Goal: Task Accomplishment & Management: Manage account settings

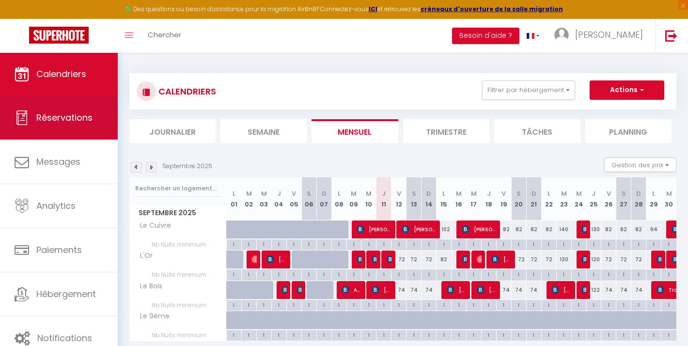
scroll to position [36, 70]
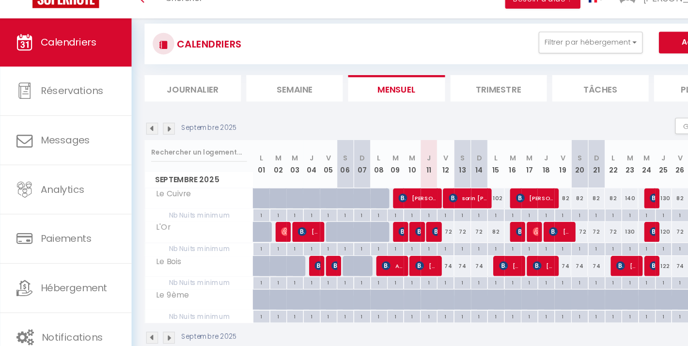
scroll to position [17, 0]
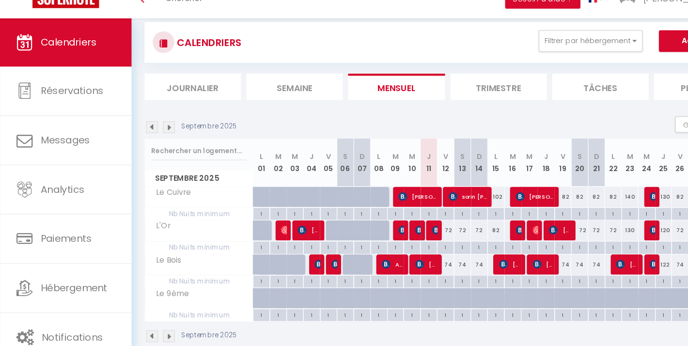
click at [390, 238] on img at bounding box center [391, 242] width 8 height 8
select select "OK"
select select "0"
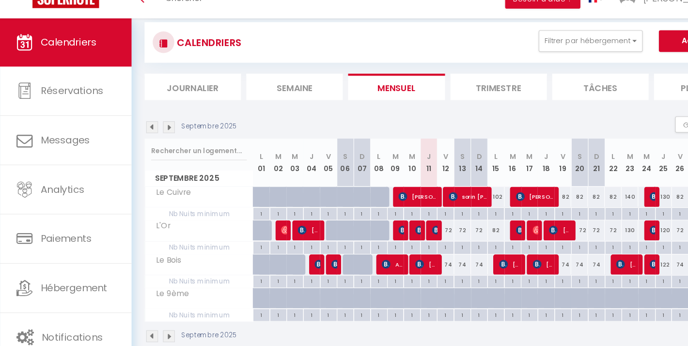
select select "1"
select select
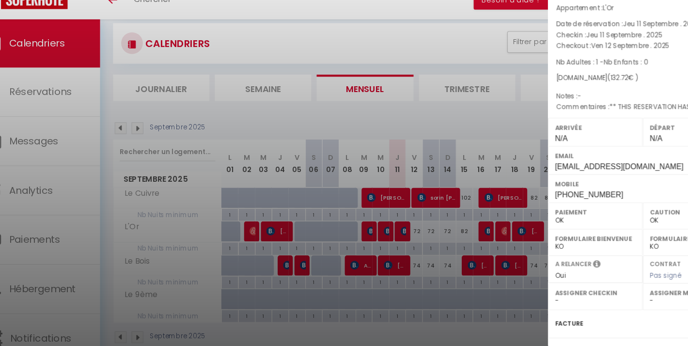
scroll to position [17, 0]
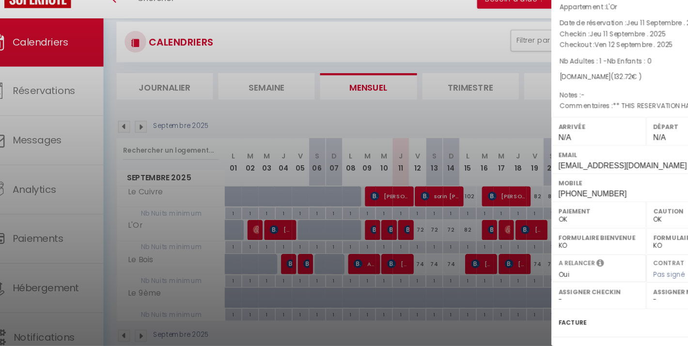
click at [298, 38] on div at bounding box center [344, 173] width 688 height 346
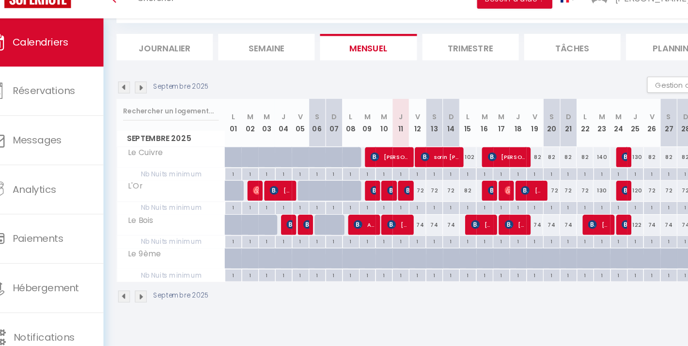
scroll to position [52, 0]
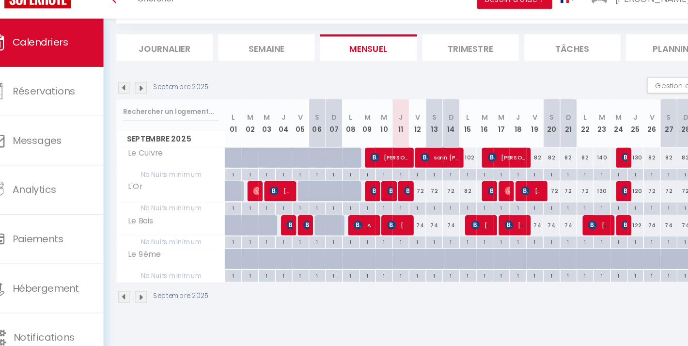
click at [417, 67] on li "Trimestre" at bounding box center [446, 79] width 86 height 24
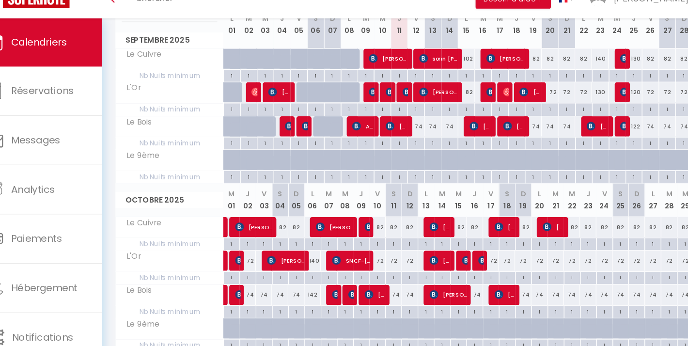
scroll to position [143, 0]
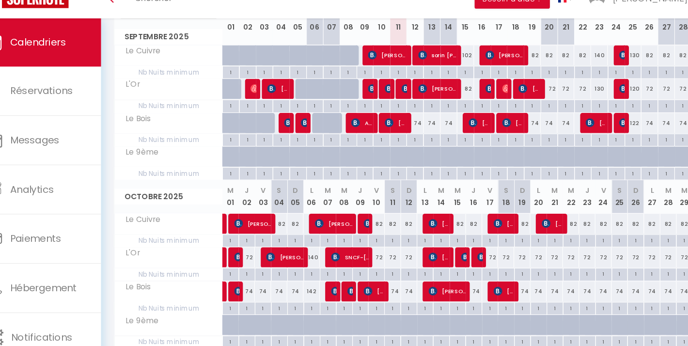
click at [430, 228] on div "82" at bounding box center [437, 237] width 15 height 18
type input "82"
type input "Mer 15 Octobre 2025"
type input "Jeu 16 Octobre 2025"
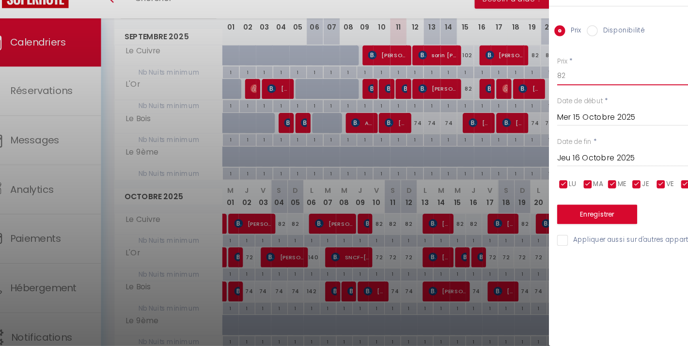
click at [526, 95] on input "82" at bounding box center [607, 103] width 162 height 17
type input "92"
click at [526, 172] on input "Jeu 16 Octobre 2025" at bounding box center [607, 178] width 162 height 13
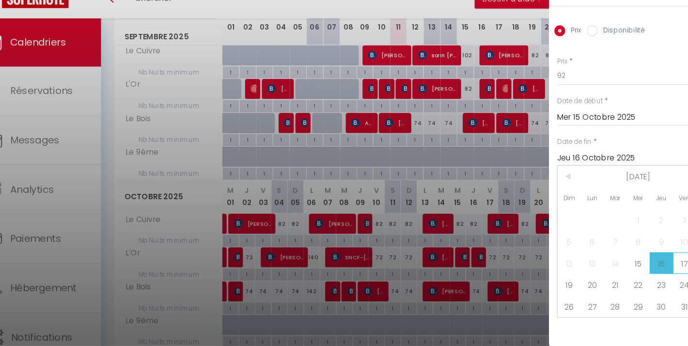
click at [630, 262] on span "17" at bounding box center [640, 271] width 21 height 19
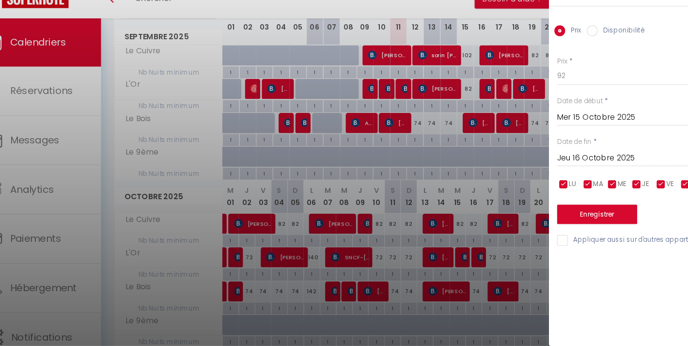
type input "Ven 17 Octobre 2025"
click at [538, 220] on button "Enregistrer" at bounding box center [562, 228] width 72 height 17
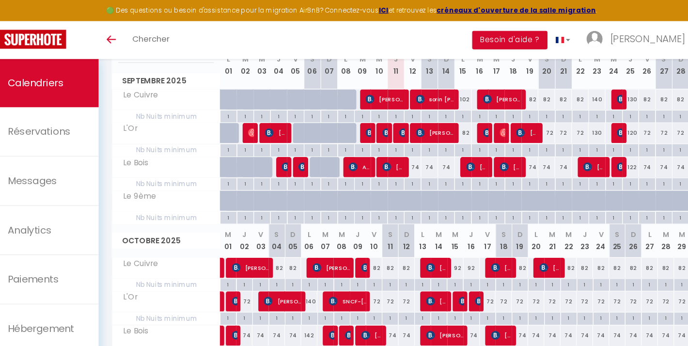
scroll to position [136, 0]
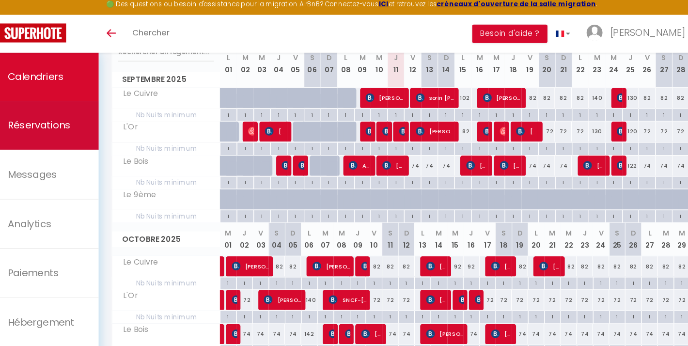
click at [41, 121] on link "Réservations" at bounding box center [59, 118] width 118 height 44
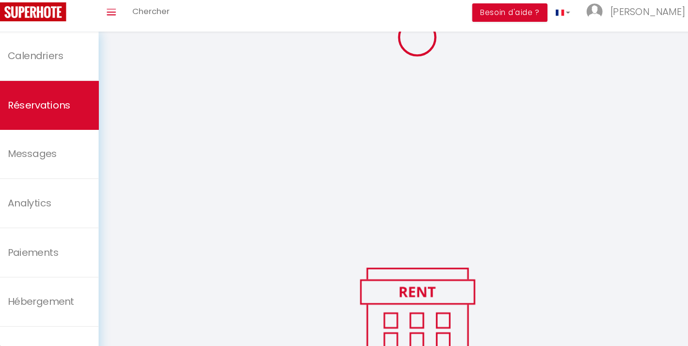
select select "cancelled"
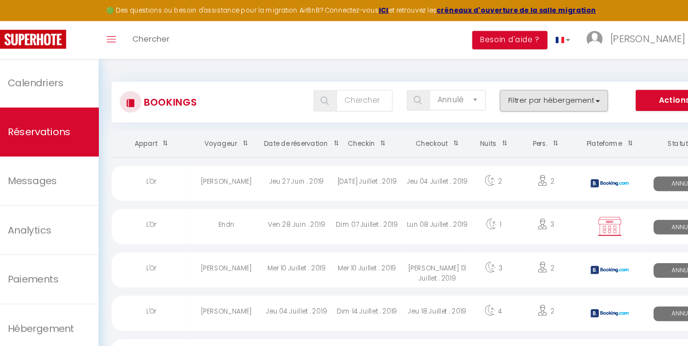
click at [477, 93] on button "Filtrer par hébergement" at bounding box center [525, 89] width 97 height 19
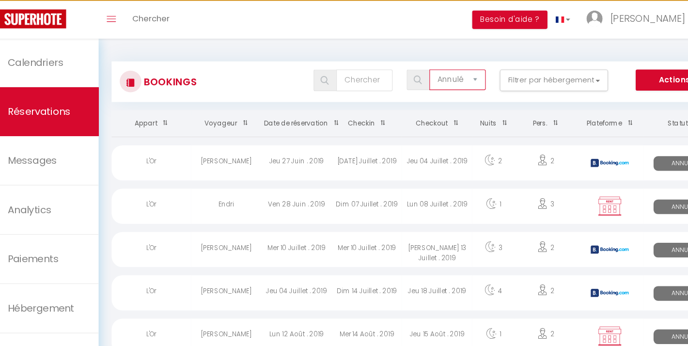
click at [430, 119] on span at bounding box center [435, 128] width 10 height 18
click at [365, 119] on span at bounding box center [370, 128] width 10 height 18
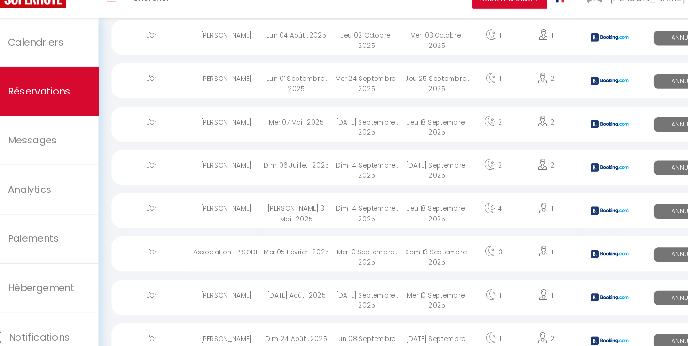
scroll to position [100, 0]
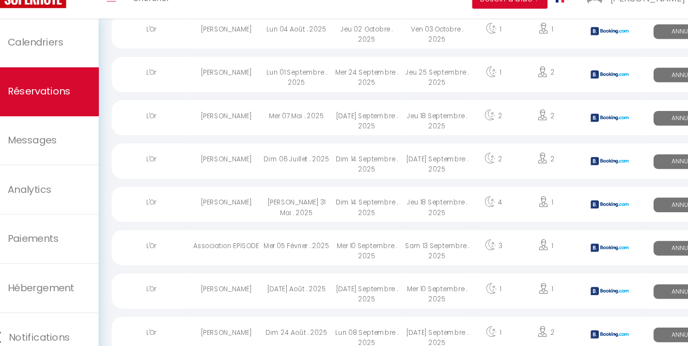
click at [264, 242] on div "Mer 05 Février . 2025" at bounding box center [295, 258] width 63 height 32
select select "OK"
select select "0"
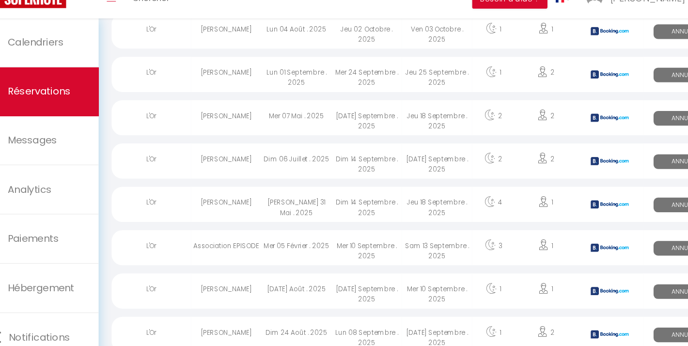
select select "1"
select select
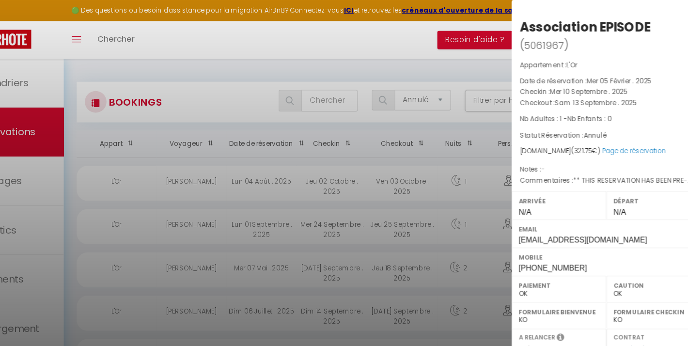
scroll to position [0, 0]
click at [599, 136] on link "Page de réservation" at bounding box center [627, 135] width 57 height 8
click at [16, 73] on div at bounding box center [344, 173] width 688 height 346
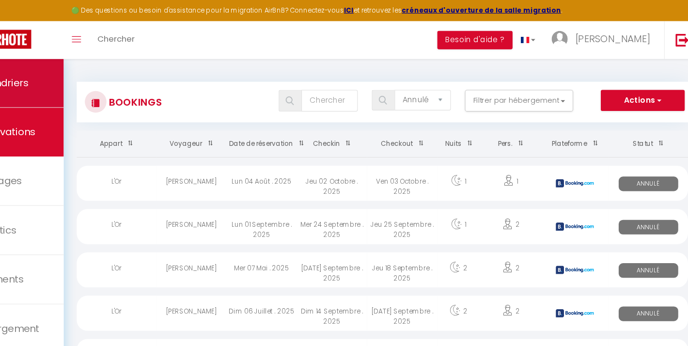
click at [36, 73] on span "Calendriers" at bounding box center [61, 74] width 50 height 12
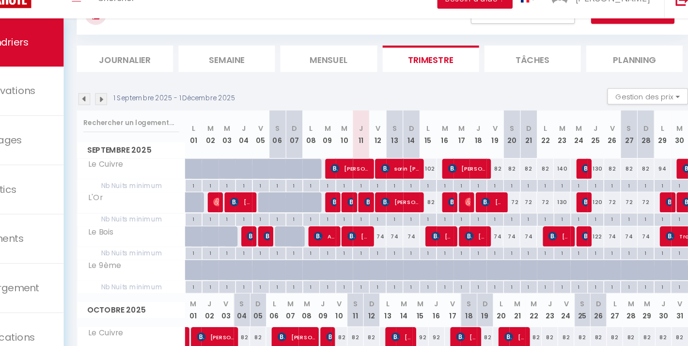
scroll to position [45, 0]
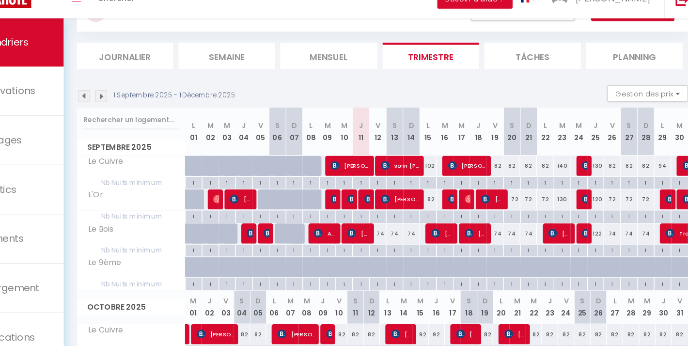
click at [392, 237] on div "74" at bounding box center [399, 246] width 15 height 18
type input "74"
type input "Ven 12 Septembre 2025"
type input "Sam 13 Septembre 2025"
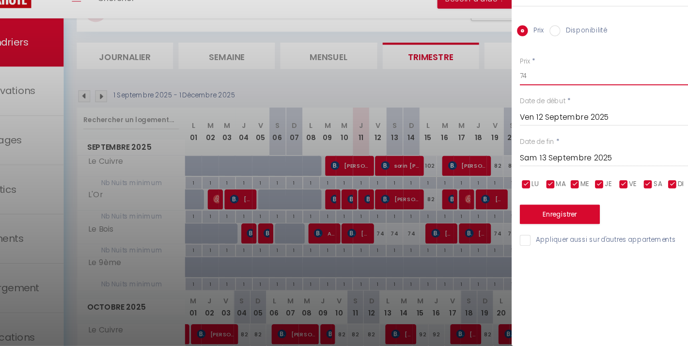
click at [526, 95] on input "74" at bounding box center [607, 103] width 162 height 17
type input "7"
type input "60"
click at [526, 172] on input "Sam 13 Septembre 2025" at bounding box center [607, 178] width 162 height 13
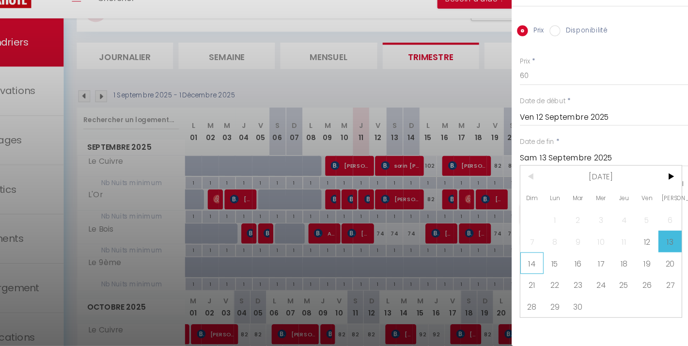
click at [526, 262] on span "14" at bounding box center [536, 271] width 21 height 19
type input "Dim 14 Septembre 2025"
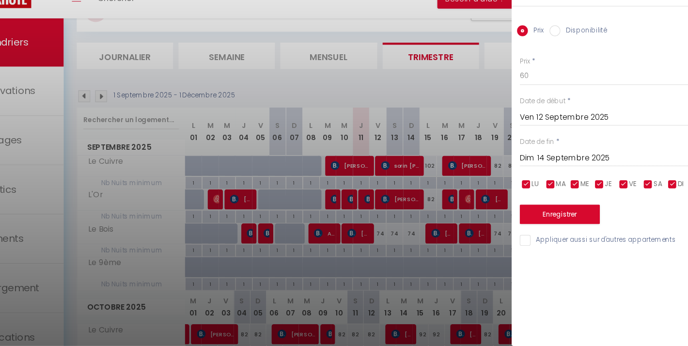
click at [526, 220] on button "Enregistrer" at bounding box center [562, 228] width 72 height 17
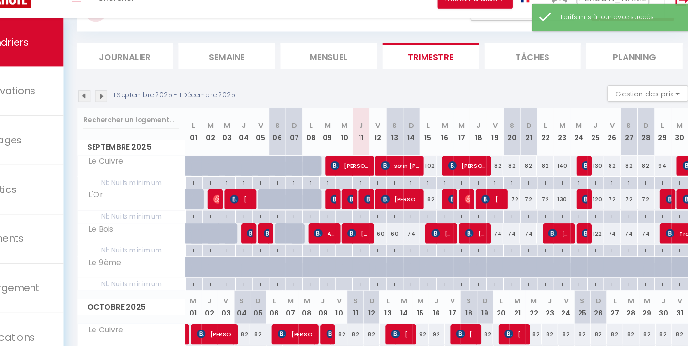
click at [422, 237] on div "74" at bounding box center [429, 246] width 15 height 18
type input "74"
type input "Dim 14 Septembre 2025"
type input "Lun 15 Septembre 2025"
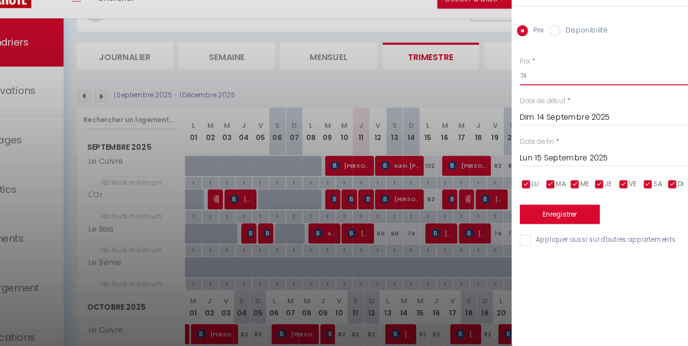
click at [526, 95] on input "74" at bounding box center [607, 103] width 162 height 17
type input "7"
type input "50"
click at [526, 220] on button "Enregistrer" at bounding box center [562, 228] width 72 height 17
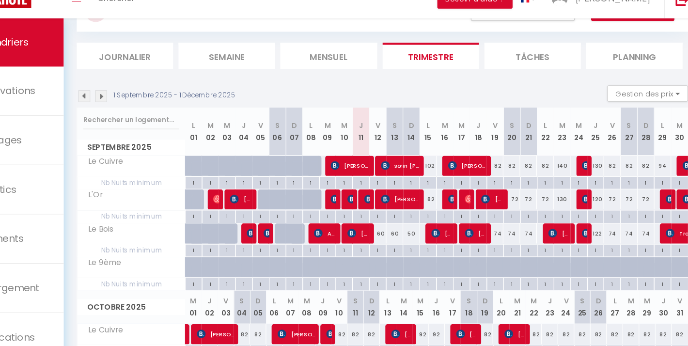
click at [437, 176] on div "102" at bounding box center [444, 185] width 15 height 18
type input "102"
type input "Lun 15 Septembre 2025"
type input "[DATE] Septembre 2025"
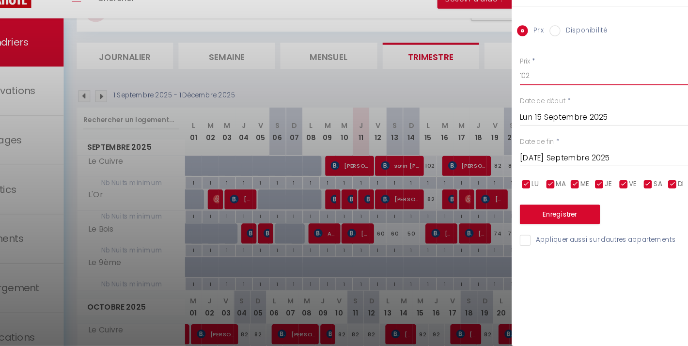
click at [526, 95] on input "102" at bounding box center [607, 103] width 162 height 17
type input "112"
click at [526, 220] on button "Enregistrer" at bounding box center [562, 228] width 72 height 17
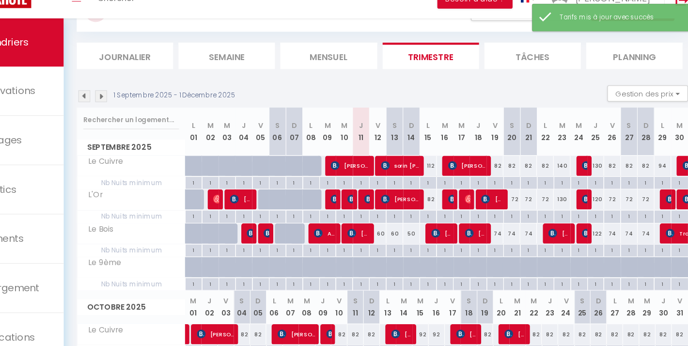
click at [437, 206] on div "82" at bounding box center [444, 215] width 15 height 18
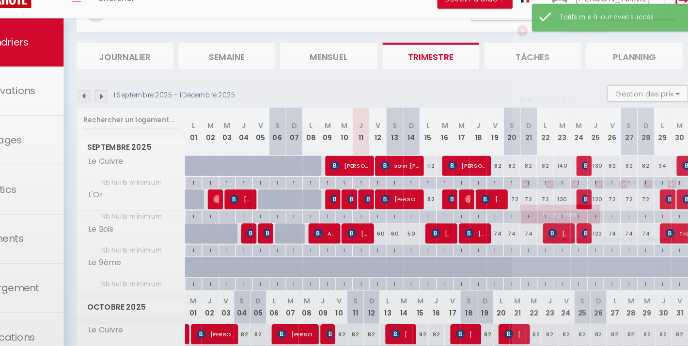
type input "82"
type input "Lun 15 Septembre 2025"
type input "[DATE] Septembre 2025"
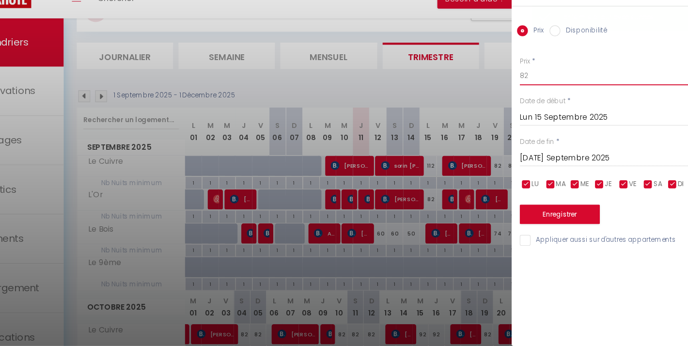
click at [526, 95] on input "82" at bounding box center [607, 103] width 162 height 17
type input "92"
click at [526, 220] on button "Enregistrer" at bounding box center [562, 228] width 72 height 17
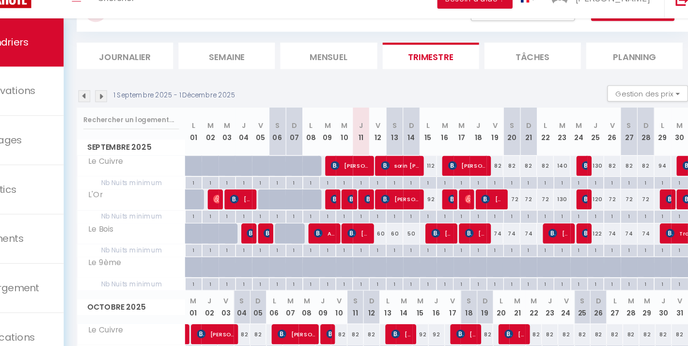
click at [496, 176] on div "82" at bounding box center [503, 185] width 15 height 18
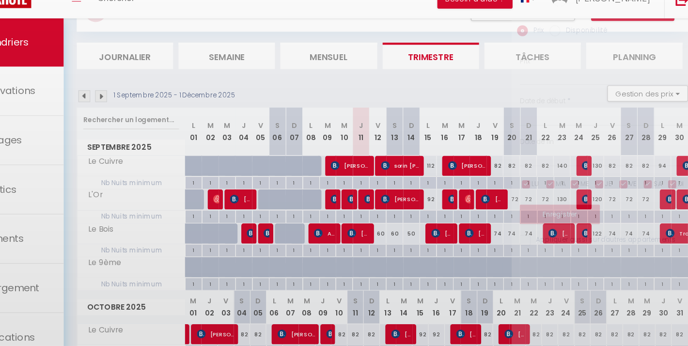
type input "82"
type input "Ven 19 Septembre 2025"
type input "Sam 20 Septembre 2025"
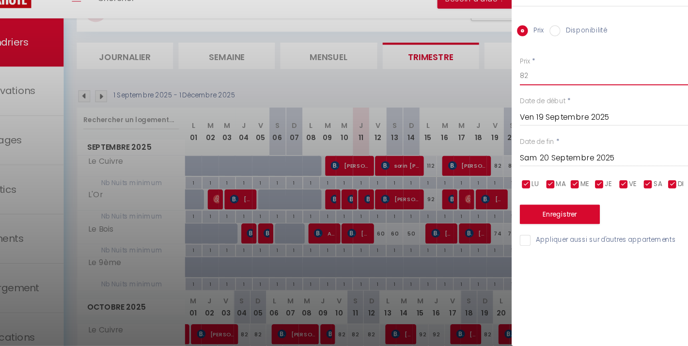
click at [526, 95] on input "82" at bounding box center [607, 103] width 162 height 17
type input "72"
click at [526, 220] on button "Enregistrer" at bounding box center [562, 228] width 72 height 17
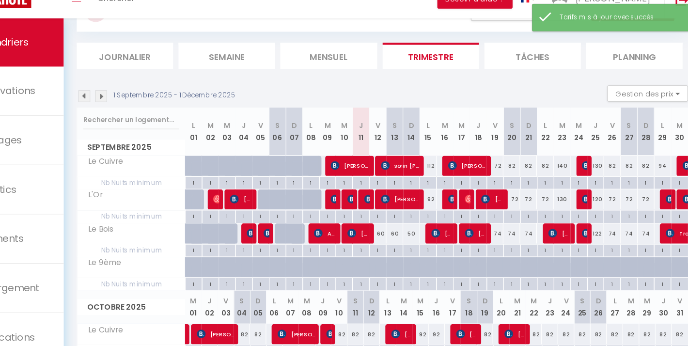
click at [496, 237] on div "74" at bounding box center [503, 246] width 15 height 18
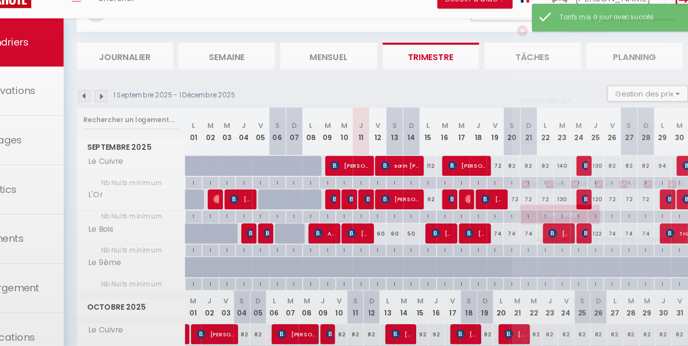
type input "74"
type input "Ven 19 Septembre 2025"
type input "Sam 20 Septembre 2025"
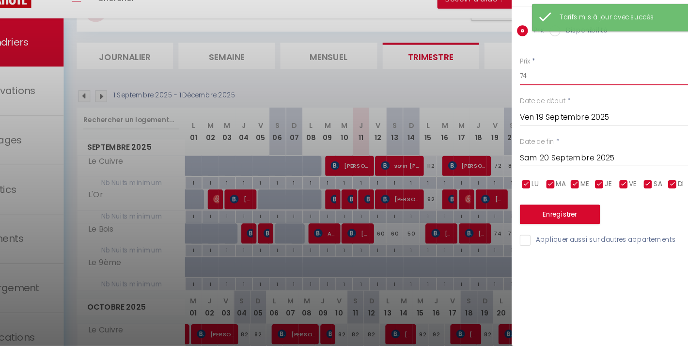
click at [526, 95] on input "74" at bounding box center [607, 103] width 162 height 17
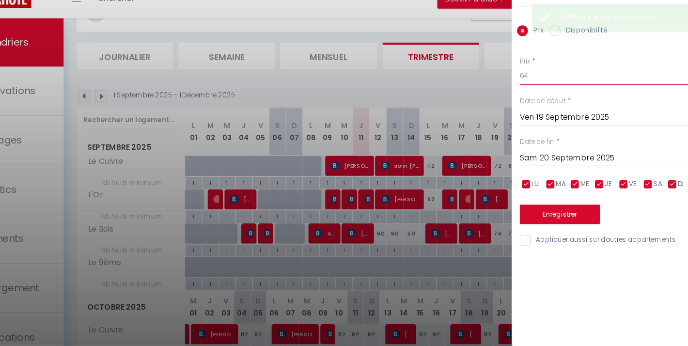
type input "64"
click at [526, 220] on button "Enregistrer" at bounding box center [562, 228] width 72 height 17
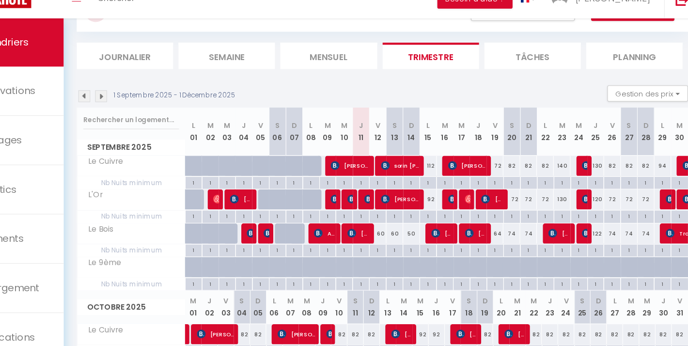
click at [526, 237] on div "74" at bounding box center [533, 246] width 15 height 18
type input "74"
type input "Dim 21 Septembre 2025"
type input "Lun 22 Septembre 2025"
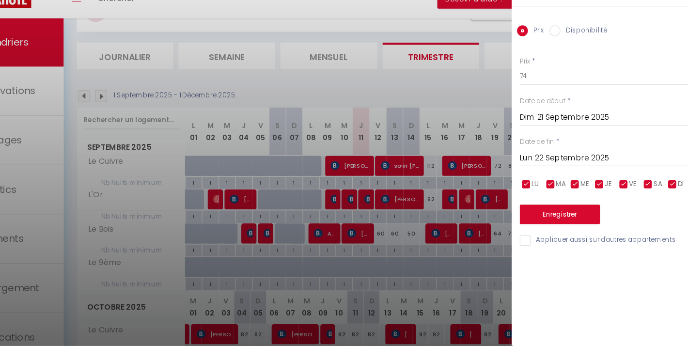
click at [416, 62] on div at bounding box center [344, 173] width 688 height 346
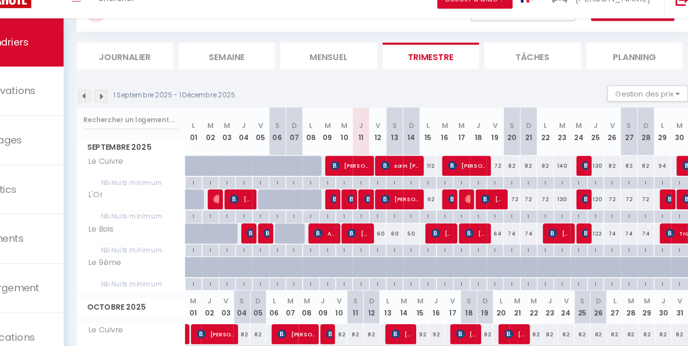
click at [526, 206] on div "72" at bounding box center [533, 215] width 15 height 18
type input "72"
type input "Dim 21 Septembre 2025"
type input "Lun 22 Septembre 2025"
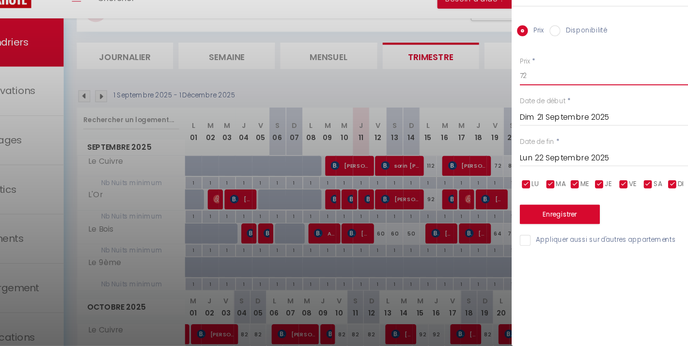
click at [526, 95] on input "72" at bounding box center [607, 103] width 162 height 17
type input "7"
type input "50"
click at [526, 220] on button "Enregistrer" at bounding box center [562, 228] width 72 height 17
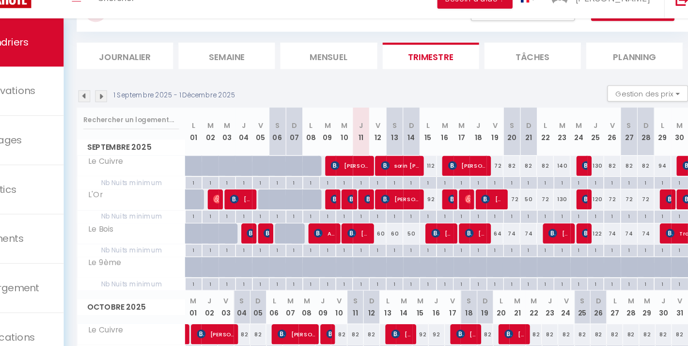
click at [526, 237] on div "74" at bounding box center [533, 246] width 15 height 18
type input "74"
type input "Dim 21 Septembre 2025"
type input "Lun 22 Septembre 2025"
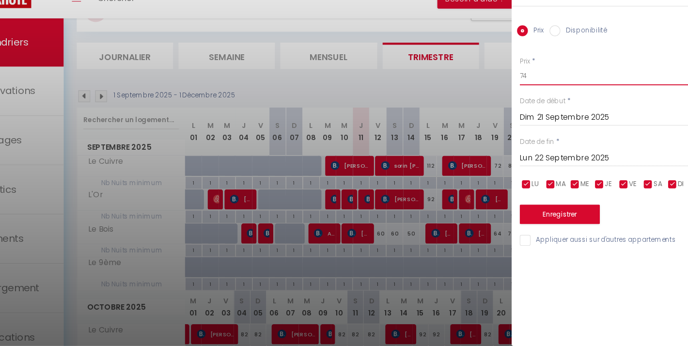
click at [526, 95] on input "74" at bounding box center [607, 103] width 162 height 17
type input "7"
type input "52"
click at [526, 220] on button "Enregistrer" at bounding box center [562, 228] width 72 height 17
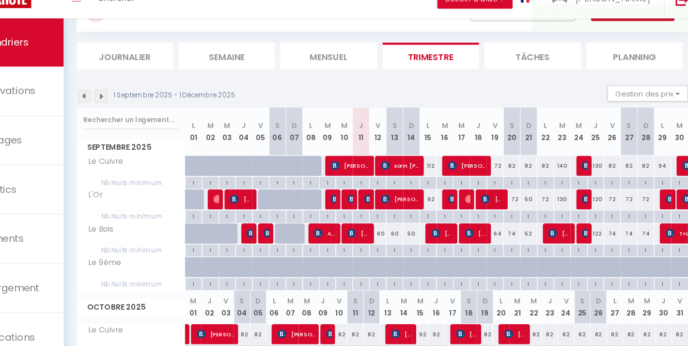
click at [526, 176] on div "82" at bounding box center [533, 185] width 15 height 18
type input "82"
type input "Dim 21 Septembre 2025"
type input "Lun 22 Septembre 2025"
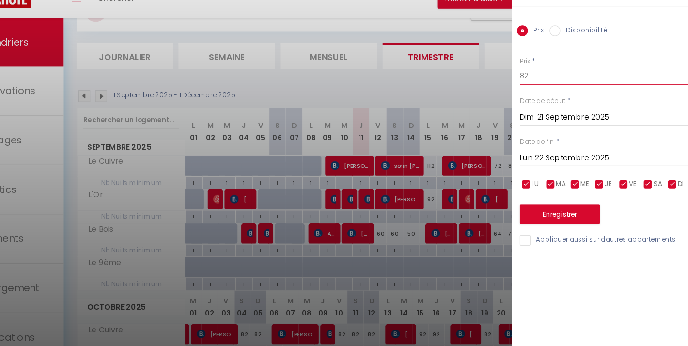
click at [526, 95] on input "82" at bounding box center [607, 103] width 162 height 17
type input "62"
click at [526, 220] on button "Enregistrer" at bounding box center [562, 228] width 72 height 17
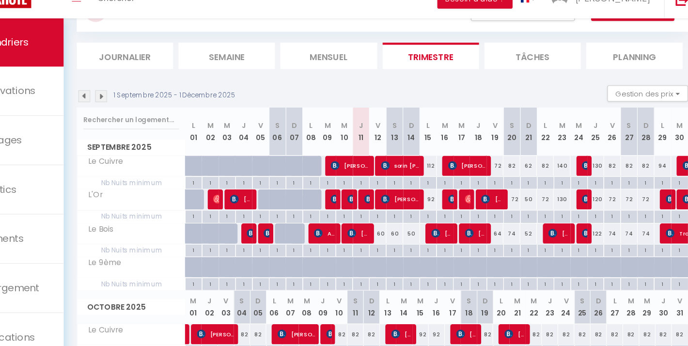
click at [541, 176] on div "82" at bounding box center [548, 185] width 15 height 18
type input "82"
type input "Lun 22 Septembre 2025"
type input "[DATE] Septembre 2025"
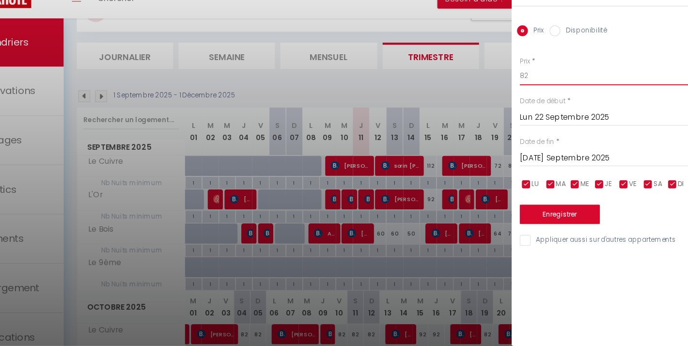
click at [526, 95] on input "82" at bounding box center [607, 103] width 162 height 17
type input "89"
click at [526, 220] on button "Enregistrer" at bounding box center [562, 228] width 72 height 17
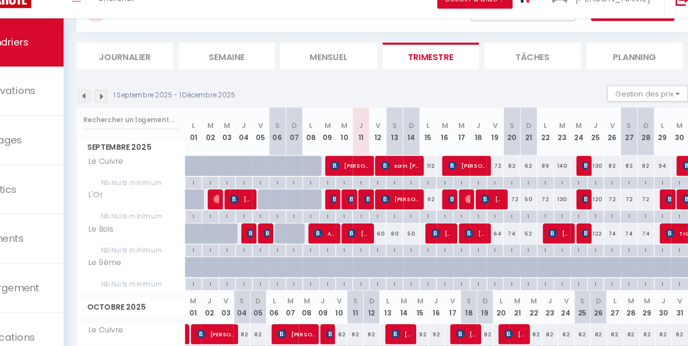
click at [541, 206] on div "72" at bounding box center [548, 215] width 15 height 18
type input "72"
type input "Lun 22 Septembre 2025"
type input "[DATE] Septembre 2025"
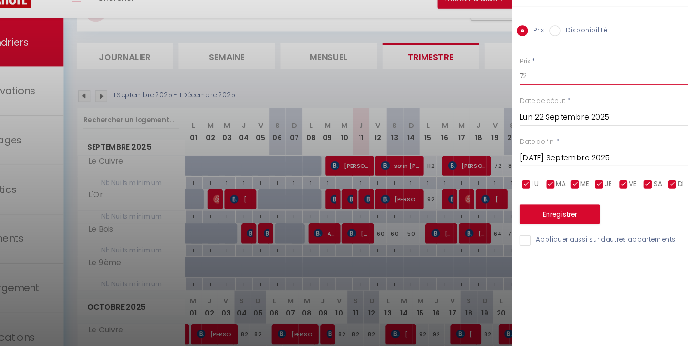
click at [526, 95] on input "72" at bounding box center [607, 103] width 162 height 17
click at [418, 68] on div at bounding box center [344, 173] width 688 height 346
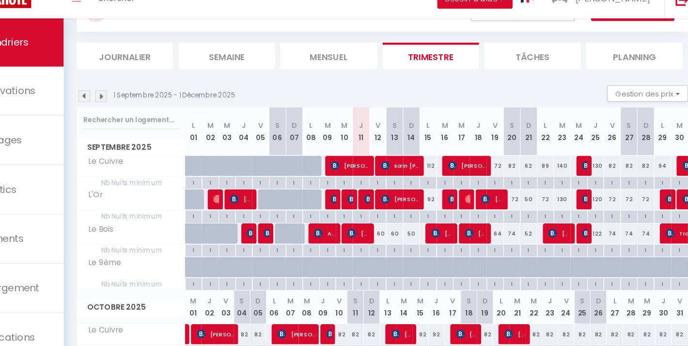
click at [541, 206] on div "72" at bounding box center [548, 215] width 15 height 18
type input "72"
type input "Lun 22 Septembre 2025"
type input "[DATE] Septembre 2025"
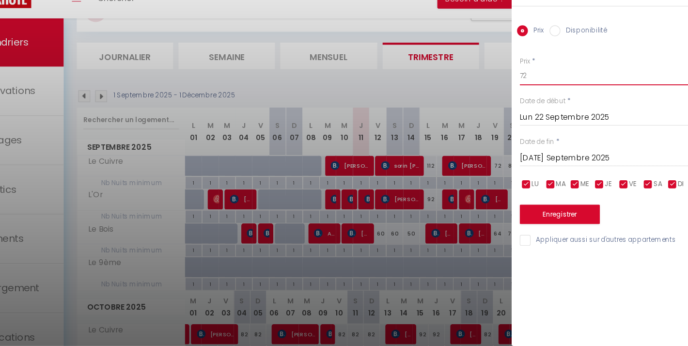
click at [526, 95] on input "72" at bounding box center [607, 103] width 162 height 17
type input "7"
type input "82"
click at [526, 220] on button "Enregistrer" at bounding box center [562, 228] width 72 height 17
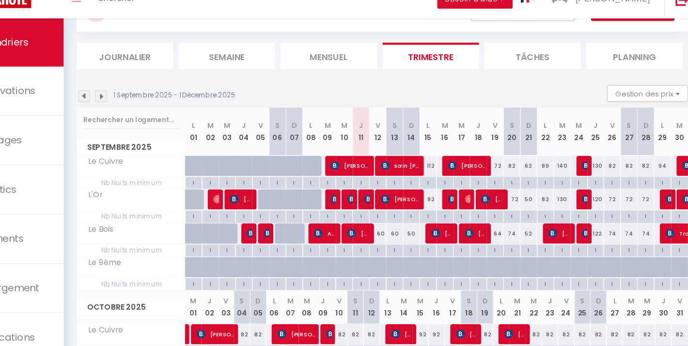
click at [631, 176] on div "82" at bounding box center [638, 185] width 15 height 18
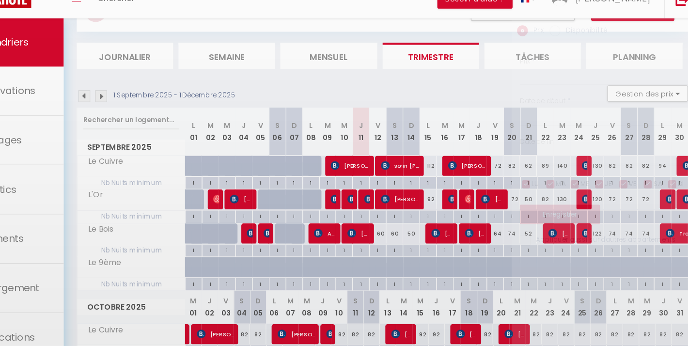
type input "82"
type input "Dim 28 Septembre 2025"
type input "Lun 29 Septembre 2025"
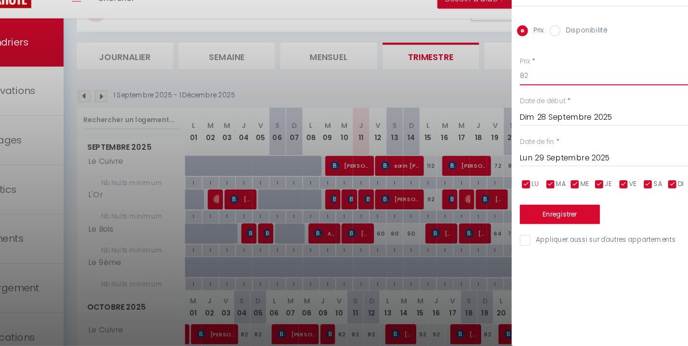
click at [526, 95] on input "82" at bounding box center [607, 103] width 162 height 17
type input "72"
click at [526, 220] on button "Enregistrer" at bounding box center [562, 228] width 72 height 17
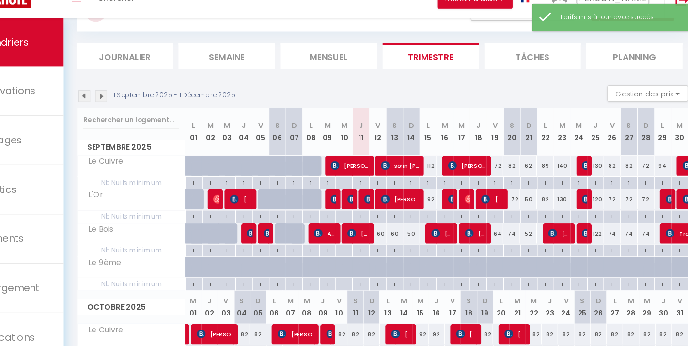
click at [631, 206] on div "72" at bounding box center [638, 215] width 15 height 18
type input "72"
type input "Dim 28 Septembre 2025"
type input "Lun 29 Septembre 2025"
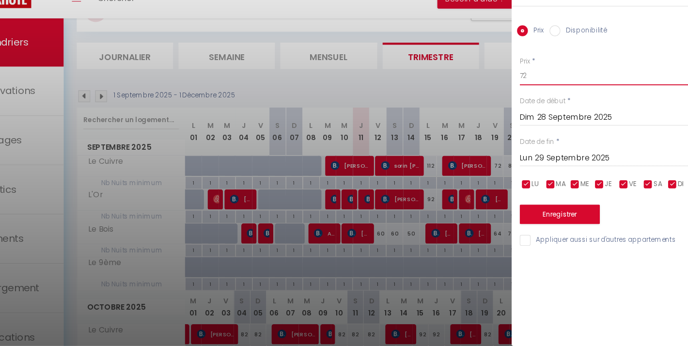
click at [526, 95] on input "72" at bounding box center [607, 103] width 162 height 17
type input "62"
click at [526, 220] on button "Enregistrer" at bounding box center [562, 228] width 72 height 17
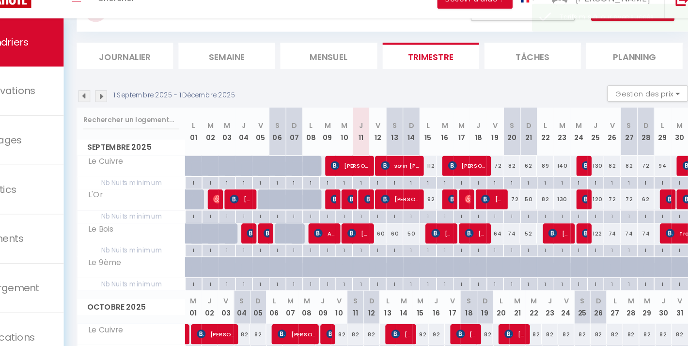
click at [631, 237] on div "74" at bounding box center [638, 246] width 15 height 18
type input "74"
type input "Dim 28 Septembre 2025"
type input "Lun 29 Septembre 2025"
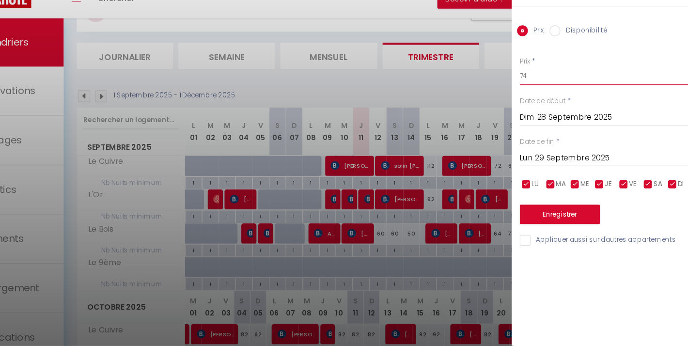
click at [526, 95] on input "74" at bounding box center [607, 103] width 162 height 17
type input "64"
click at [526, 220] on button "Enregistrer" at bounding box center [562, 228] width 72 height 17
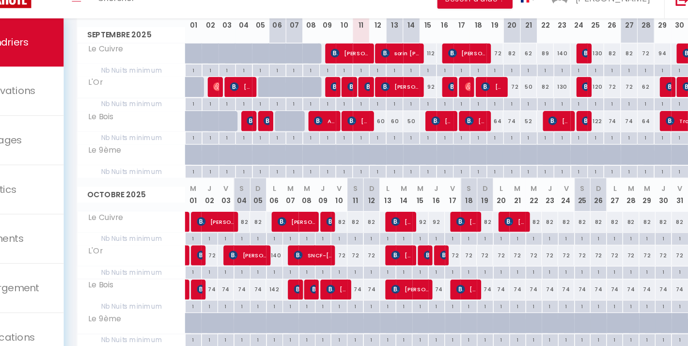
scroll to position [146, 0]
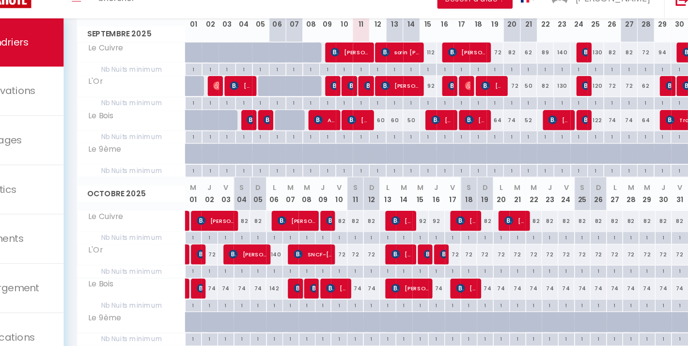
click at [241, 255] on div "72" at bounding box center [248, 264] width 15 height 18
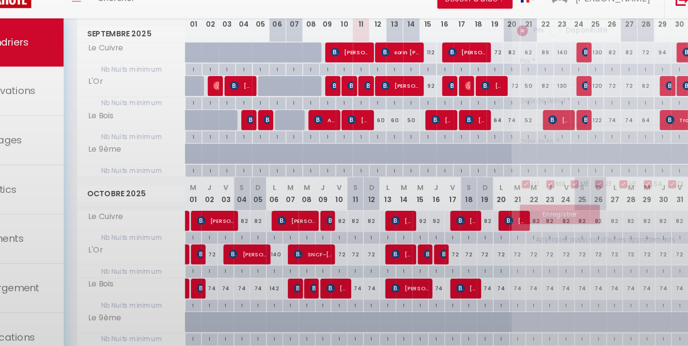
type input "72"
type input "Jeu 02 Octobre 2025"
type input "Ven 03 Octobre 2025"
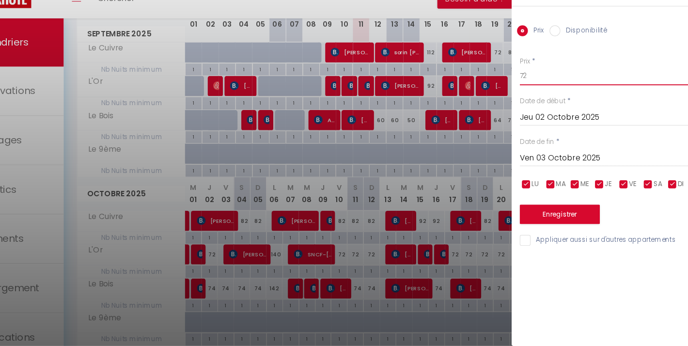
click at [526, 95] on input "72" at bounding box center [607, 103] width 162 height 17
type input "7"
type input "102"
click at [526, 220] on button "Enregistrer" at bounding box center [562, 228] width 72 height 17
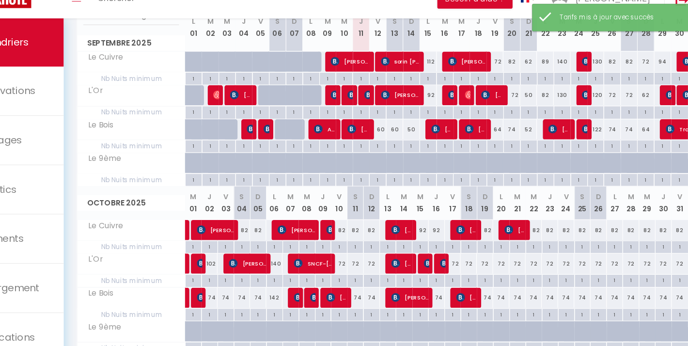
scroll to position [147, 0]
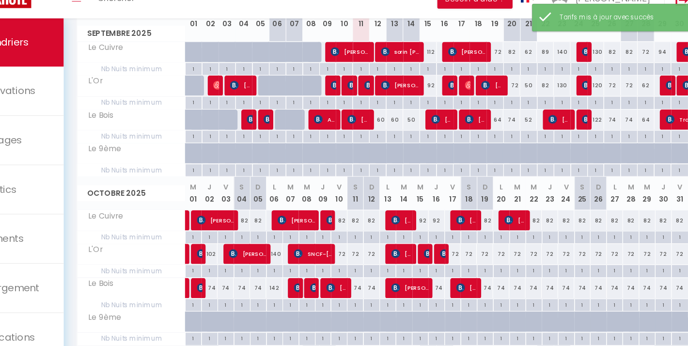
click at [241, 285] on div "74" at bounding box center [248, 294] width 15 height 18
type input "74"
type input "Jeu 02 Octobre 2025"
type input "Ven 03 Octobre 2025"
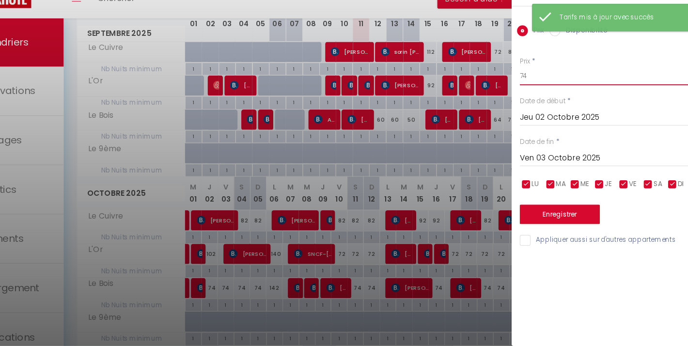
click at [526, 95] on input "74" at bounding box center [607, 103] width 162 height 17
type input "7"
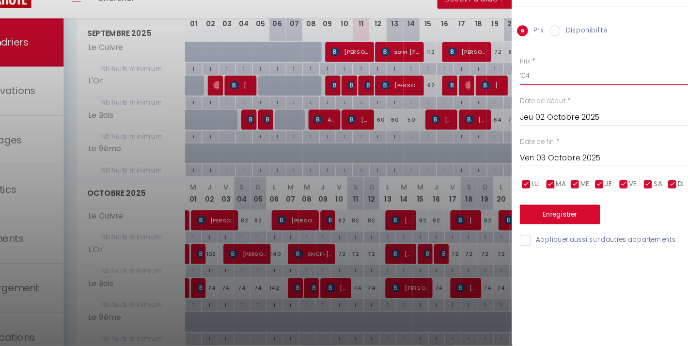
type input "104"
click at [526, 220] on button "Enregistrer" at bounding box center [562, 228] width 72 height 17
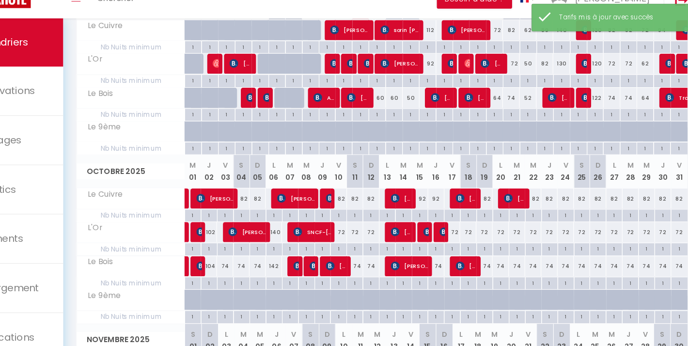
scroll to position [167, 0]
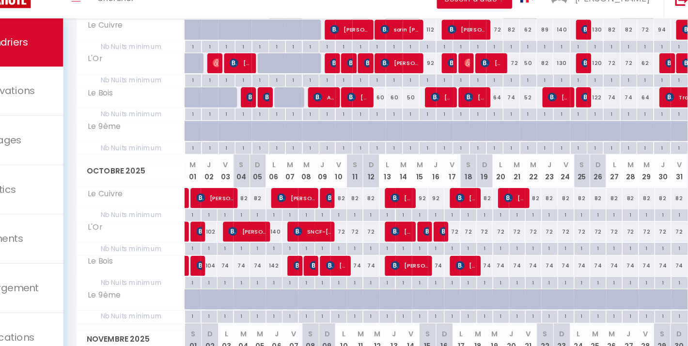
click at [284, 265] on div "74" at bounding box center [291, 274] width 15 height 18
type input "74"
type input "Dim 05 Octobre 2025"
type input "Lun 06 Octobre 2025"
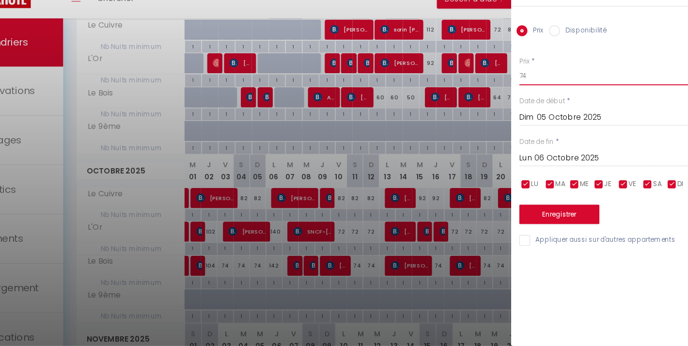
click at [526, 95] on input "74" at bounding box center [607, 103] width 162 height 17
type input "64"
click at [526, 220] on button "Enregistrer" at bounding box center [562, 228] width 72 height 17
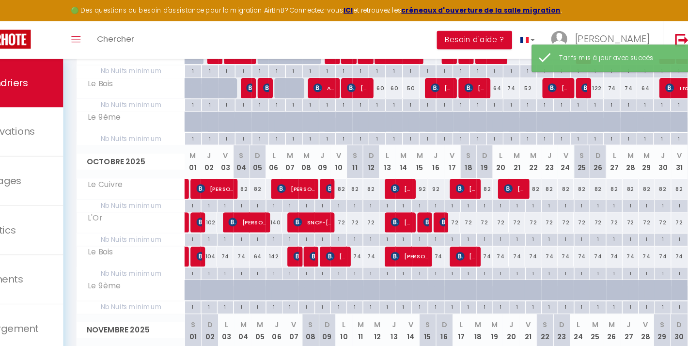
scroll to position [210, 0]
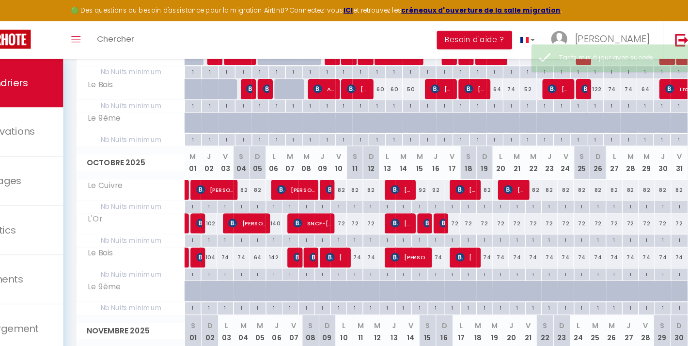
click at [284, 169] on div "82" at bounding box center [291, 170] width 15 height 18
type input "82"
type input "Dim 05 Octobre 2025"
type input "Lun 06 Octobre 2025"
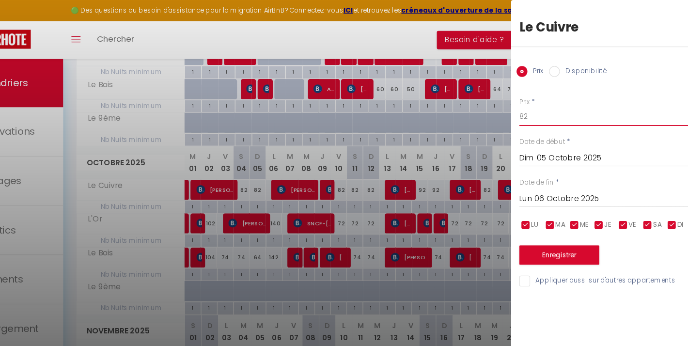
click at [526, 103] on input "82" at bounding box center [607, 103] width 162 height 17
type input "72"
click at [526, 229] on button "Enregistrer" at bounding box center [562, 228] width 72 height 17
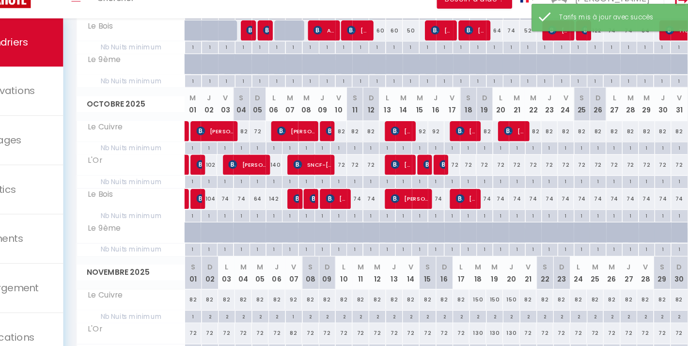
scroll to position [228, 0]
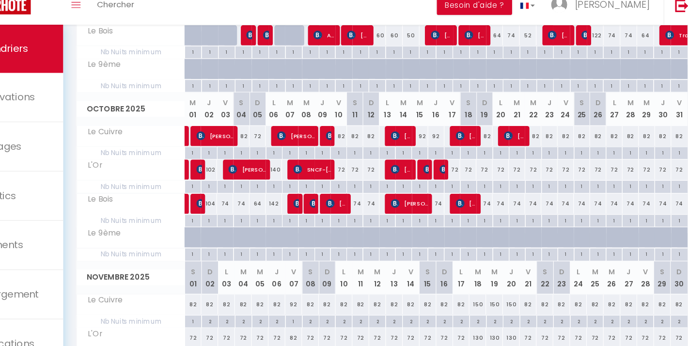
click at [386, 143] on div "82" at bounding box center [393, 152] width 15 height 18
type input "82"
type input "Dim 12 Octobre 2025"
type input "Lun 13 Octobre 2025"
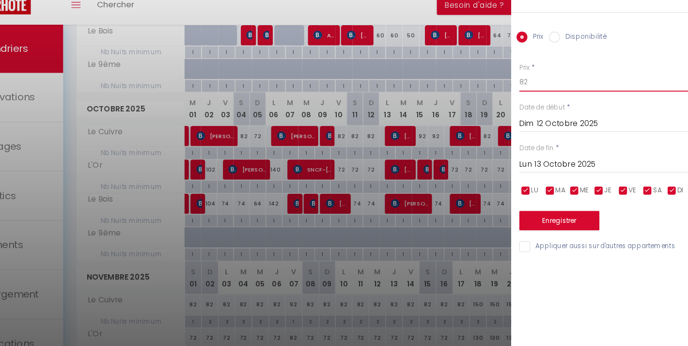
click at [526, 95] on input "82" at bounding box center [607, 103] width 162 height 17
type input "62"
click at [526, 220] on button "Enregistrer" at bounding box center [562, 228] width 72 height 17
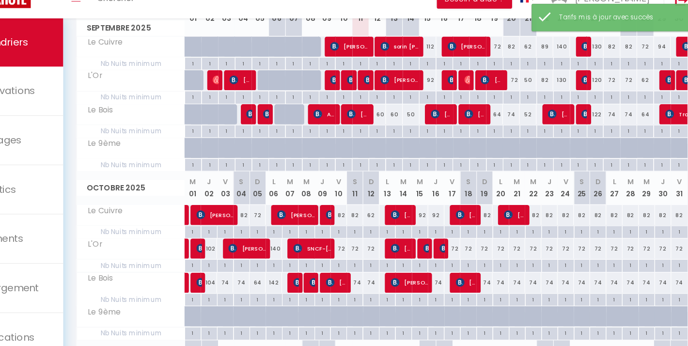
scroll to position [158, 0]
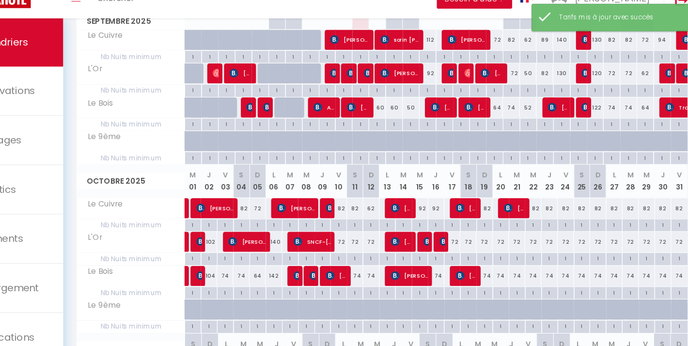
click at [386, 244] on div "72" at bounding box center [393, 253] width 15 height 18
type input "72"
type input "Dim 12 Octobre 2025"
type input "Lun 13 Octobre 2025"
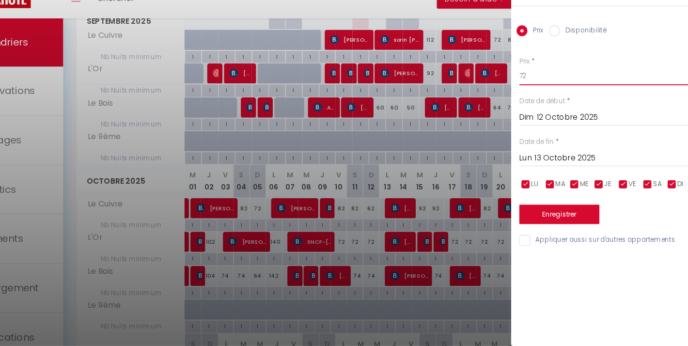
click at [526, 95] on input "72" at bounding box center [607, 103] width 162 height 17
type input "52"
click at [526, 220] on button "Enregistrer" at bounding box center [562, 228] width 72 height 17
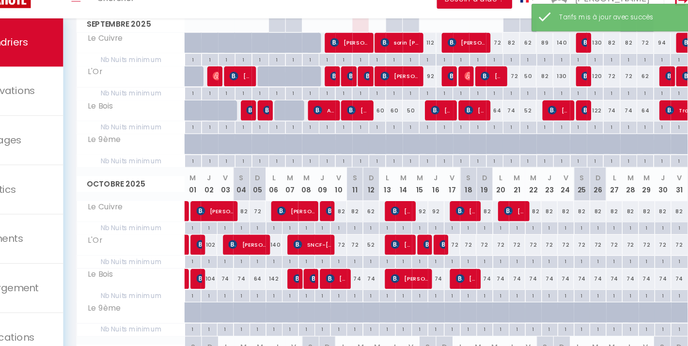
scroll to position [161, 0]
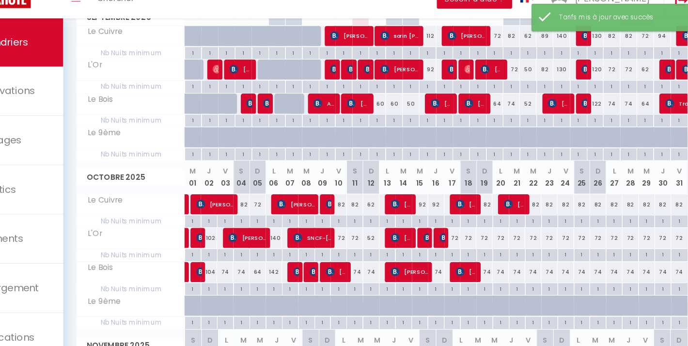
click at [386, 271] on div "74" at bounding box center [393, 280] width 15 height 18
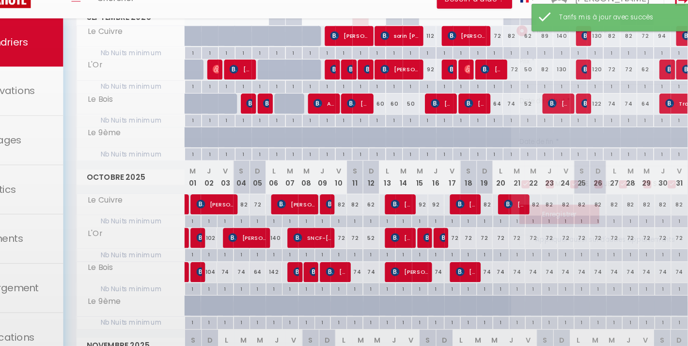
type input "74"
type input "Dim 12 Octobre 2025"
type input "Lun 13 Octobre 2025"
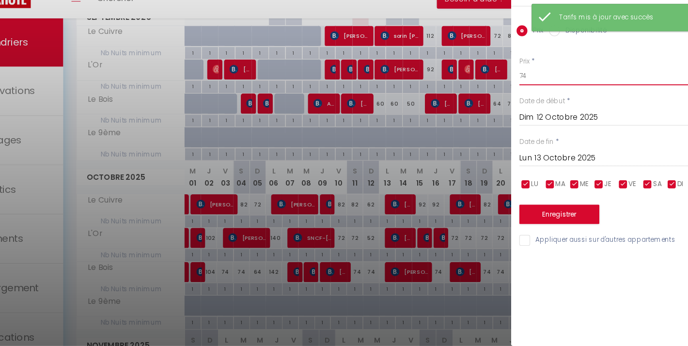
click at [526, 95] on input "74" at bounding box center [607, 103] width 162 height 17
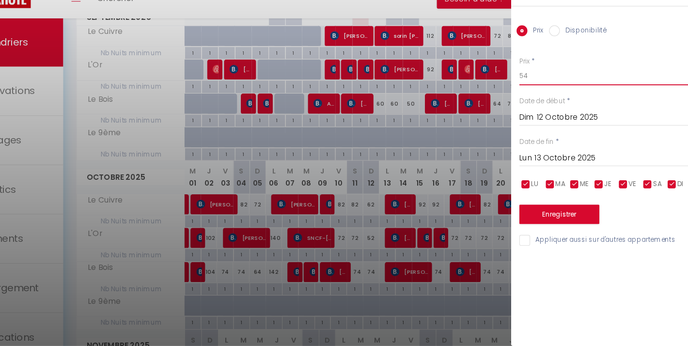
type input "54"
click at [526, 220] on button "Enregistrer" at bounding box center [562, 228] width 72 height 17
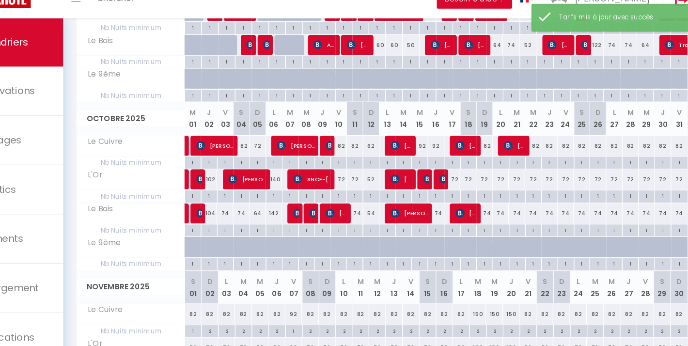
scroll to position [218, 0]
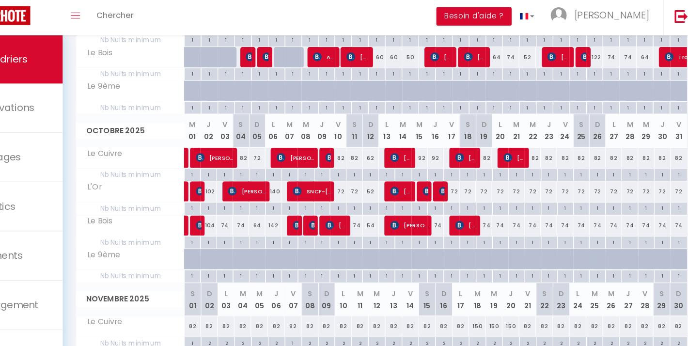
click at [430, 154] on div "92" at bounding box center [437, 163] width 15 height 18
type input "92"
type input "Mer 15 Octobre 2025"
type input "Jeu 16 Octobre 2025"
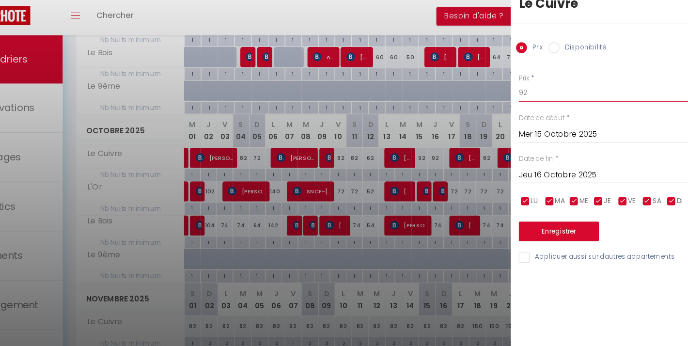
click at [526, 95] on input "92" at bounding box center [607, 103] width 162 height 17
type input "102"
click at [526, 220] on button "Enregistrer" at bounding box center [562, 228] width 72 height 17
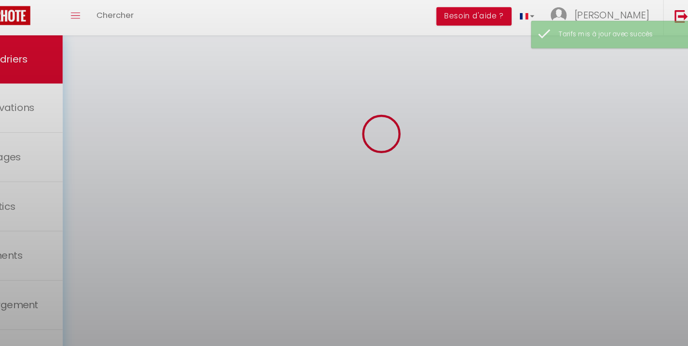
scroll to position [52, 0]
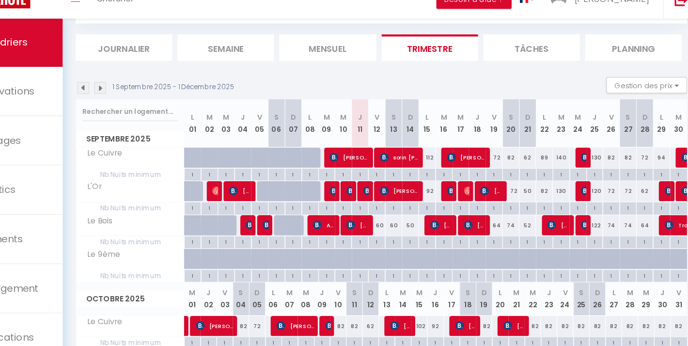
click at [437, 198] on div "92" at bounding box center [444, 207] width 15 height 18
type input "92"
type input "Lun 15 Septembre 2025"
type input "[DATE] Septembre 2025"
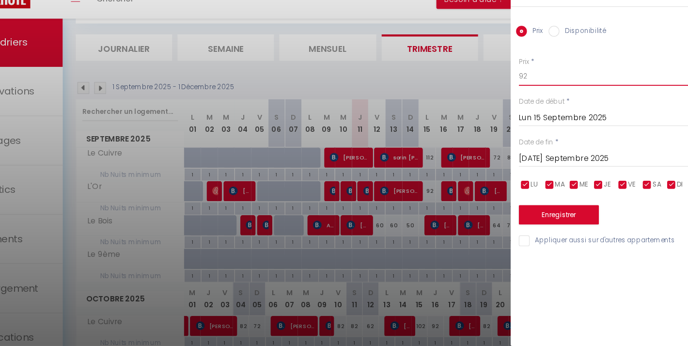
click at [526, 95] on input "92" at bounding box center [607, 103] width 162 height 17
type input "102"
click at [526, 220] on button "Enregistrer" at bounding box center [562, 228] width 72 height 17
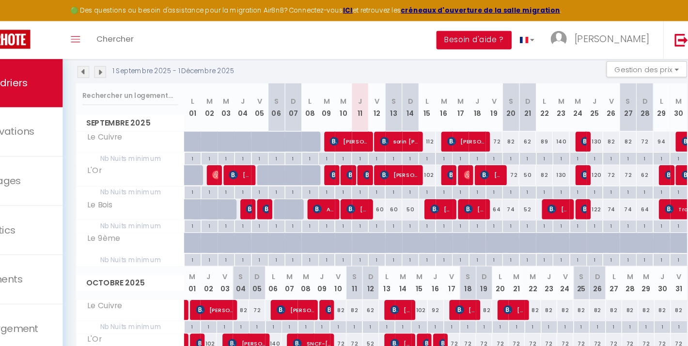
scroll to position [101, 0]
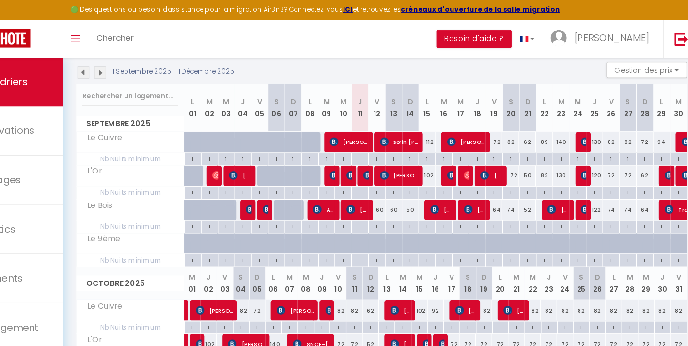
click at [541, 126] on div "89" at bounding box center [548, 128] width 15 height 18
type input "89"
type input "Lun 22 Septembre 2025"
type input "[DATE] Septembre 2025"
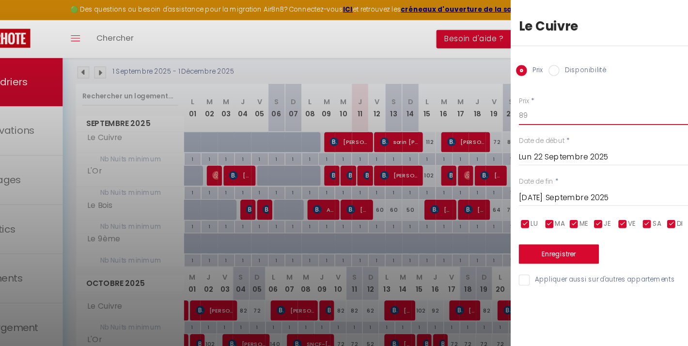
click at [526, 103] on input "89" at bounding box center [607, 103] width 162 height 17
type input "8"
type input "95"
click at [526, 225] on button "Enregistrer" at bounding box center [562, 228] width 72 height 17
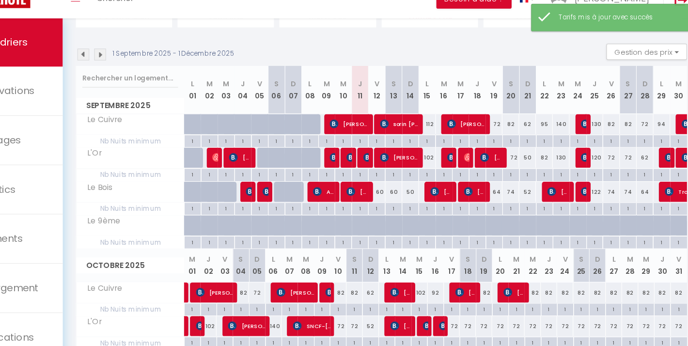
scroll to position [87, 0]
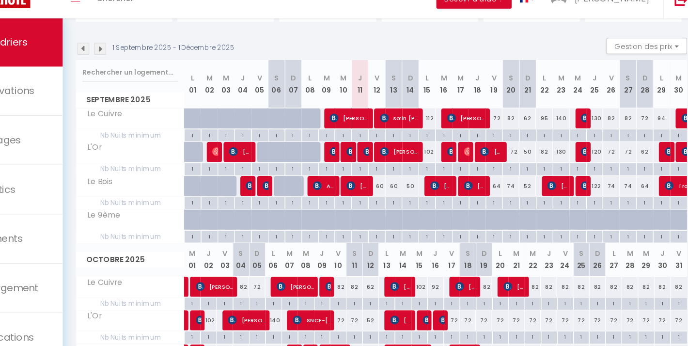
click at [541, 163] on div "82" at bounding box center [548, 172] width 15 height 18
type input "82"
type input "Lun 22 Septembre 2025"
type input "[DATE] Septembre 2025"
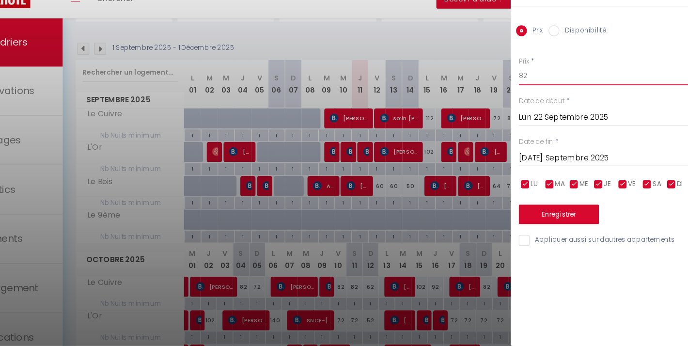
click at [526, 95] on input "82" at bounding box center [607, 103] width 162 height 17
type input "85"
click at [526, 220] on button "Enregistrer" at bounding box center [562, 228] width 72 height 17
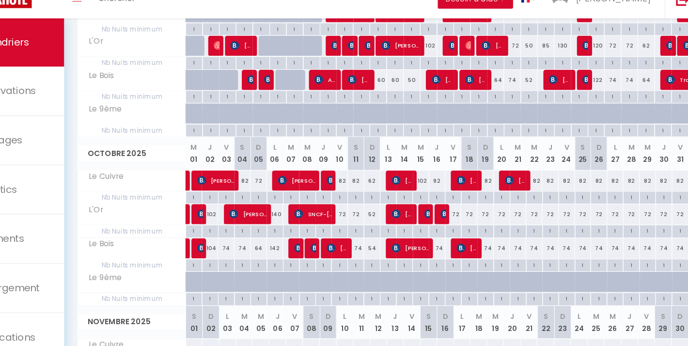
scroll to position [184, 0]
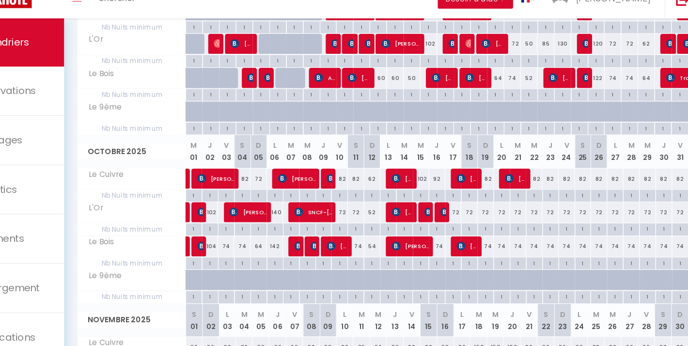
click at [237, 222] on img at bounding box center [241, 226] width 8 height 8
select select "OK"
select select "1"
select select "0"
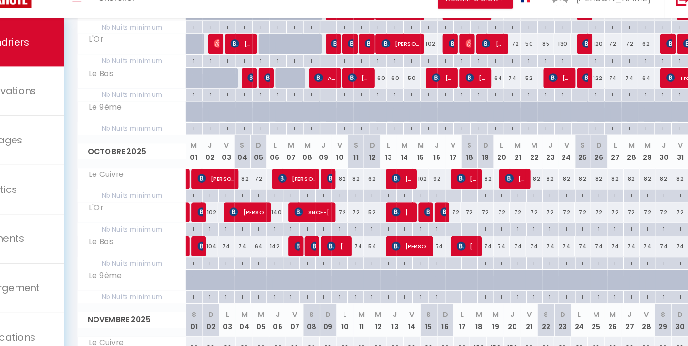
select select "1"
select select
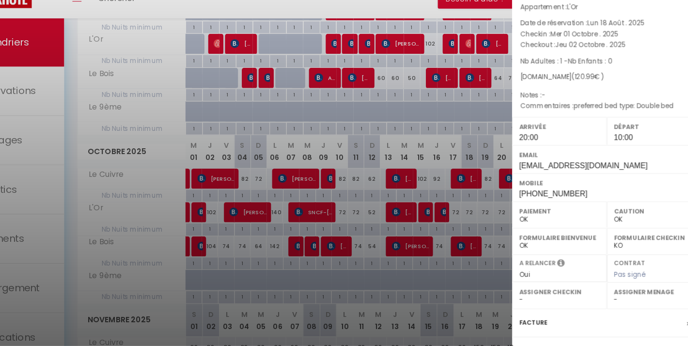
click at [144, 150] on div at bounding box center [344, 173] width 688 height 346
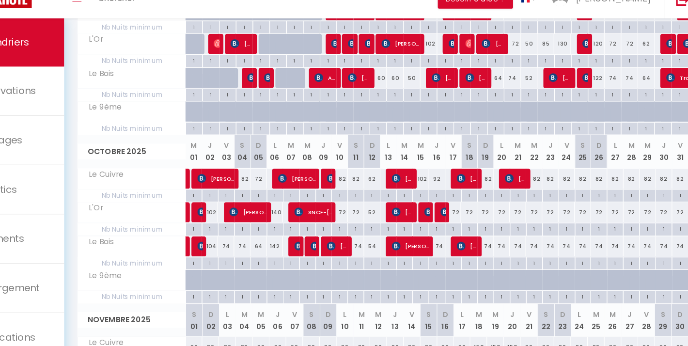
click at [353, 192] on img at bounding box center [357, 196] width 8 height 8
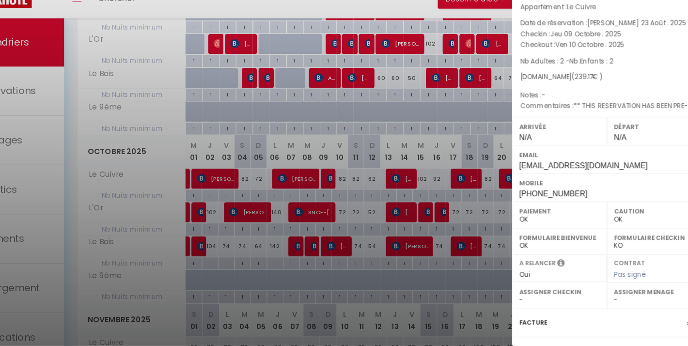
click at [136, 123] on div at bounding box center [344, 173] width 688 height 346
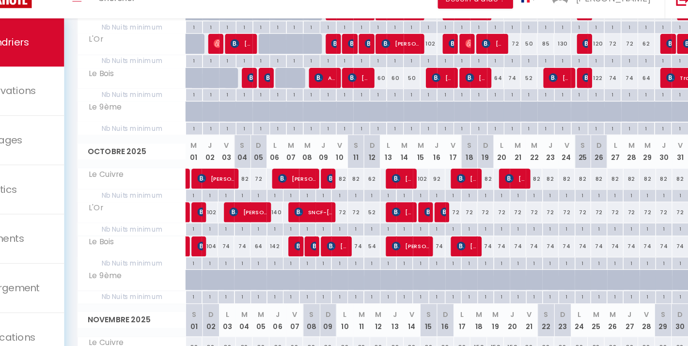
click at [444, 248] on div "74" at bounding box center [451, 257] width 15 height 18
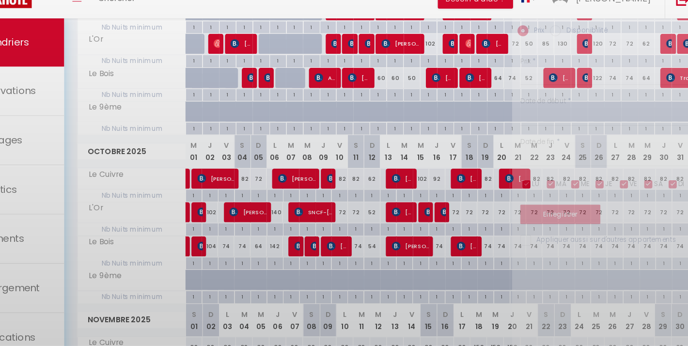
type input "74"
type input "Jeu 16 Octobre 2025"
type input "Ven 17 Octobre 2025"
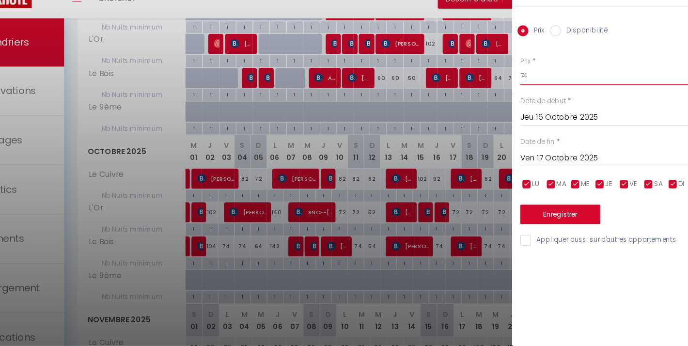
click at [526, 95] on input "74" at bounding box center [607, 103] width 162 height 17
type input "84"
click at [526, 220] on button "Enregistrer" at bounding box center [562, 228] width 72 height 17
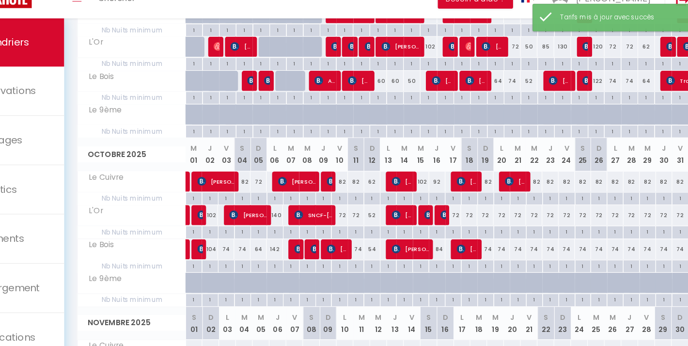
scroll to position [182, 0]
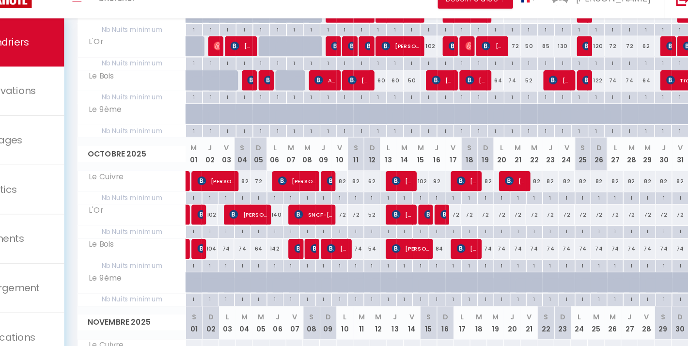
click at [488, 220] on div "72" at bounding box center [495, 229] width 15 height 18
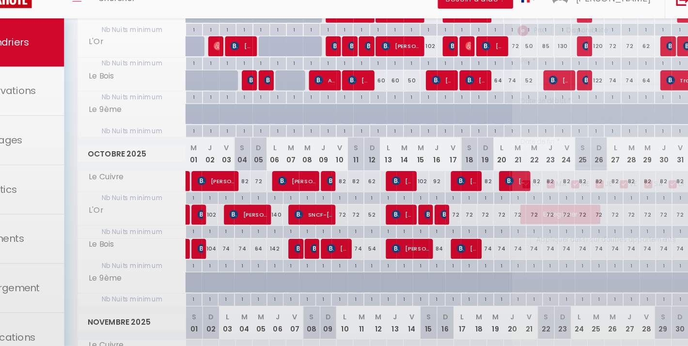
type input "72"
type input "Dim 19 Octobre 2025"
type input "Lun 20 Octobre 2025"
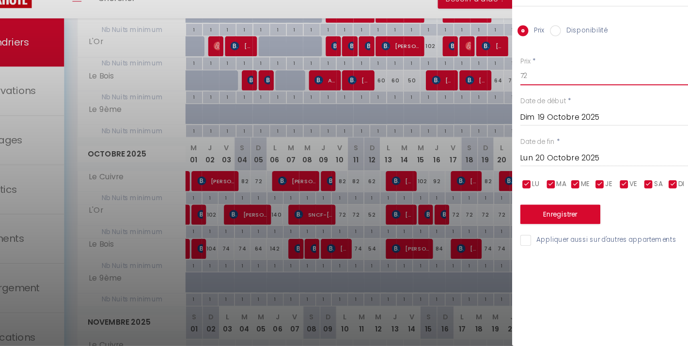
click at [526, 95] on input "72" at bounding box center [607, 103] width 162 height 17
type input "52"
click at [526, 220] on button "Enregistrer" at bounding box center [562, 228] width 72 height 17
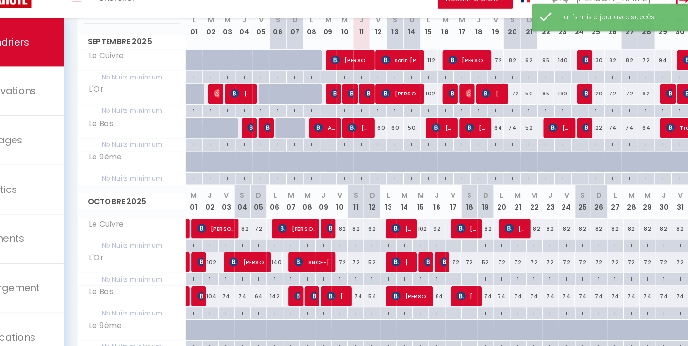
scroll to position [161, 0]
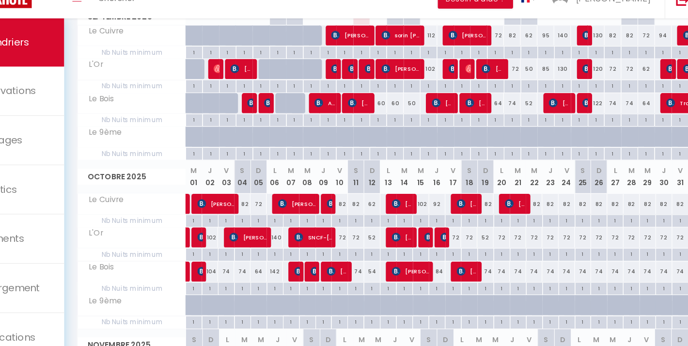
click at [488, 270] on div "74" at bounding box center [495, 279] width 15 height 18
type input "74"
type input "Dim 19 Octobre 2025"
type input "Lun 20 Octobre 2025"
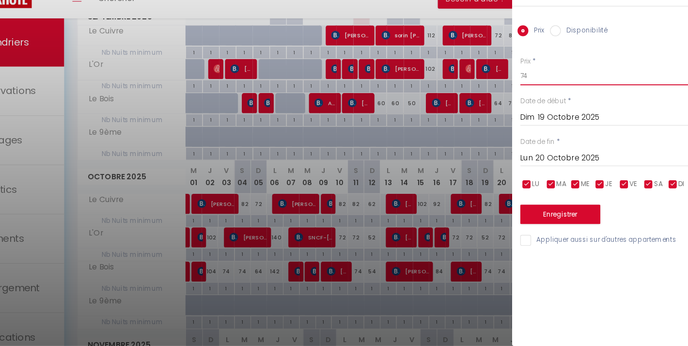
click at [526, 95] on input "74" at bounding box center [607, 103] width 162 height 17
type input "54"
click at [526, 220] on button "Enregistrer" at bounding box center [562, 228] width 72 height 17
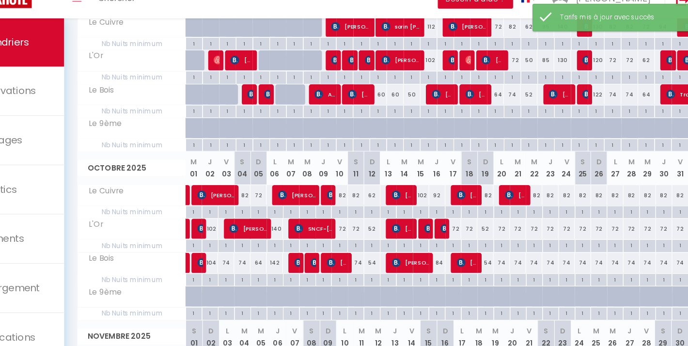
scroll to position [174, 0]
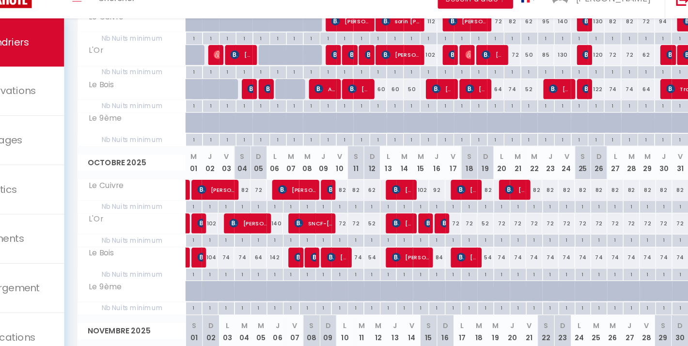
click at [488, 197] on div "82" at bounding box center [495, 206] width 15 height 18
type input "82"
type input "Dim 19 Octobre 2025"
type input "Lun 20 Octobre 2025"
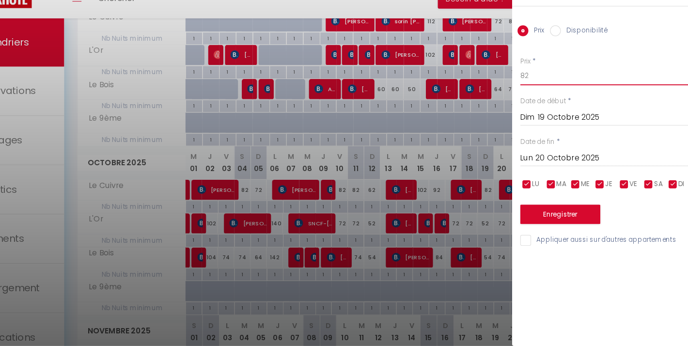
click at [526, 95] on input "82" at bounding box center [607, 103] width 162 height 17
type input "62"
click at [526, 220] on button "Enregistrer" at bounding box center [562, 228] width 72 height 17
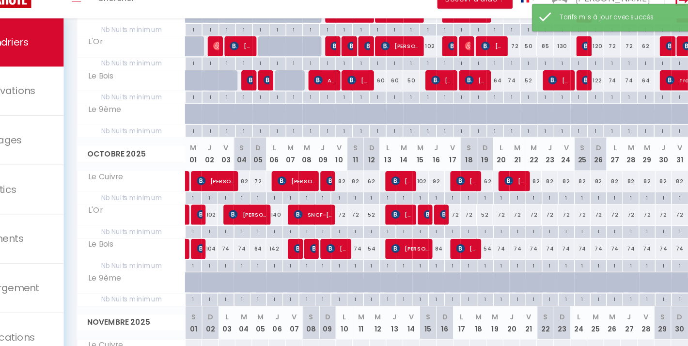
scroll to position [182, 0]
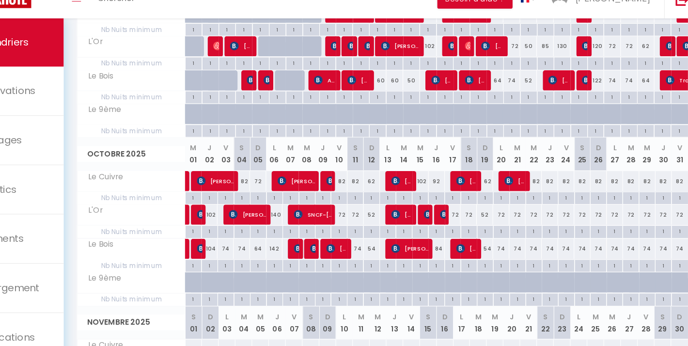
click at [502, 220] on div "72" at bounding box center [509, 229] width 15 height 18
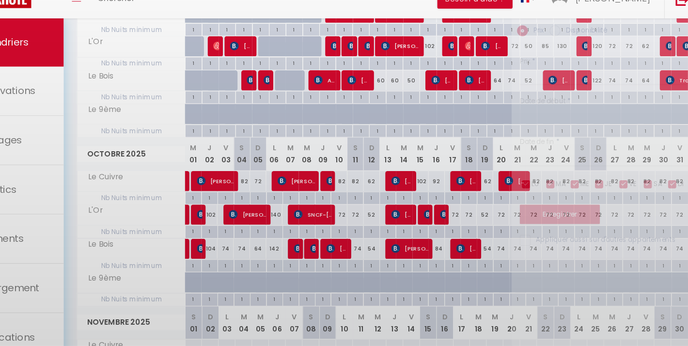
type input "72"
type input "Lun 20 Octobre 2025"
type input "[DATE] Octobre 2025"
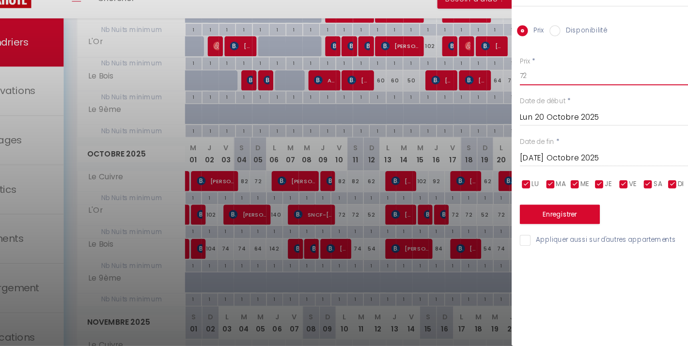
click at [526, 95] on input "72" at bounding box center [607, 103] width 162 height 17
type input "76"
click at [526, 220] on button "Enregistrer" at bounding box center [562, 228] width 72 height 17
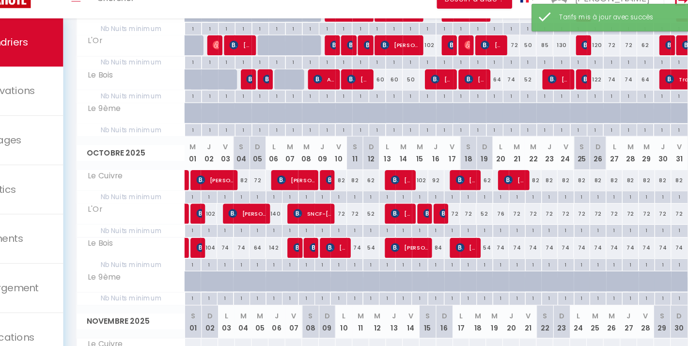
scroll to position [185, 0]
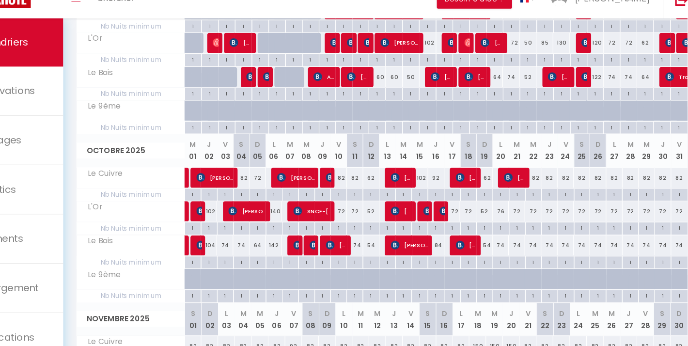
click at [502, 247] on div "74" at bounding box center [509, 256] width 15 height 18
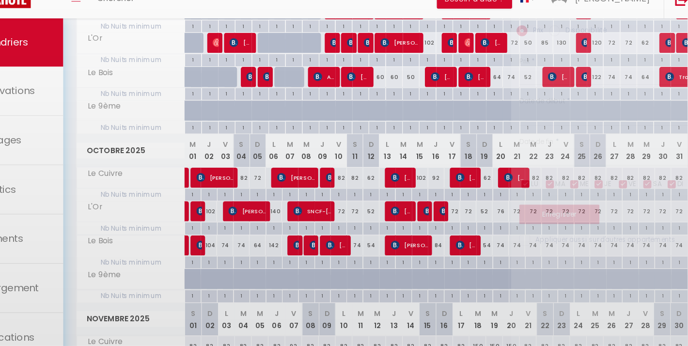
type input "74"
type input "Lun 20 Octobre 2025"
type input "[DATE] Octobre 2025"
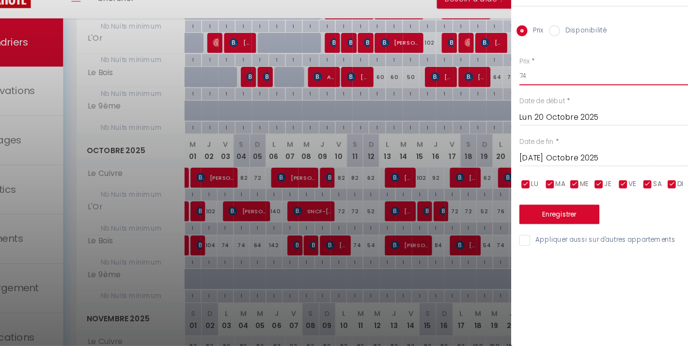
click at [526, 95] on input "74" at bounding box center [607, 103] width 162 height 17
type input "79"
click at [526, 172] on input "[DATE] Octobre 2025" at bounding box center [607, 178] width 162 height 13
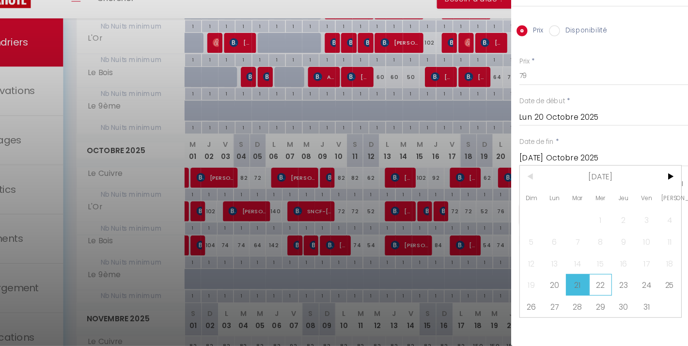
click at [588, 282] on span "22" at bounding box center [598, 291] width 21 height 19
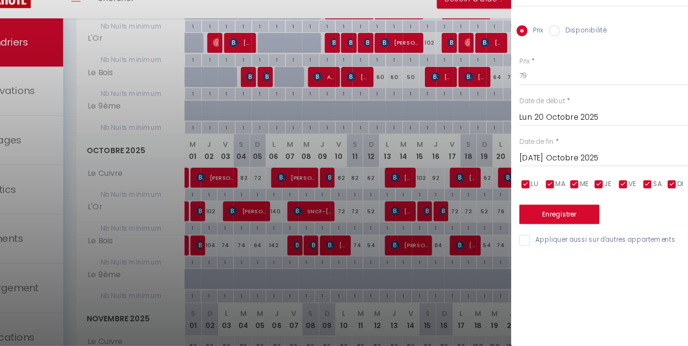
type input "Mer 22 Octobre 2025"
click at [526, 220] on button "Enregistrer" at bounding box center [562, 228] width 72 height 17
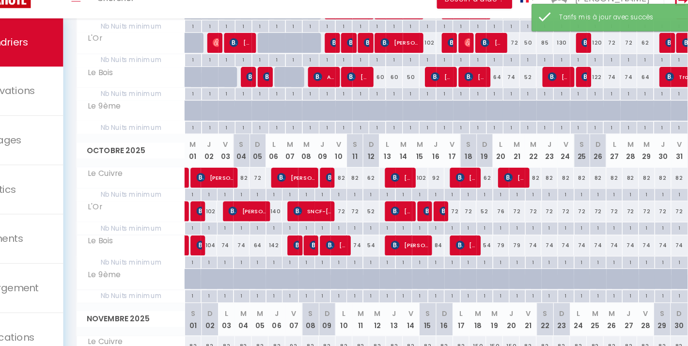
scroll to position [187, 0]
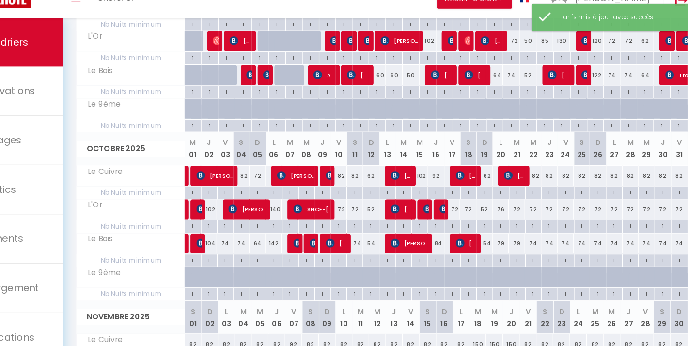
click at [517, 215] on div "72" at bounding box center [524, 224] width 15 height 18
type input "72"
type input "[DATE] Octobre 2025"
type input "Mer 22 Octobre 2025"
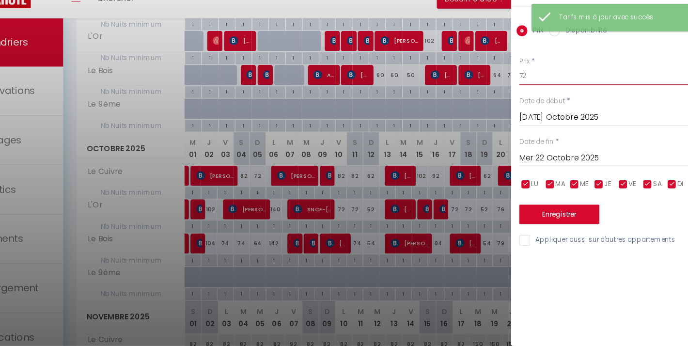
click at [526, 95] on input "72" at bounding box center [607, 103] width 162 height 17
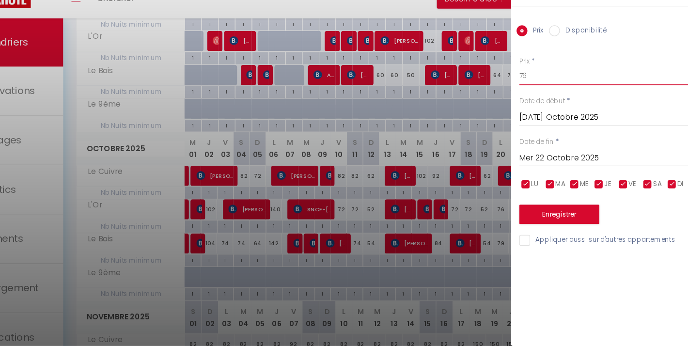
type input "76"
click at [526, 220] on button "Enregistrer" at bounding box center [562, 228] width 72 height 17
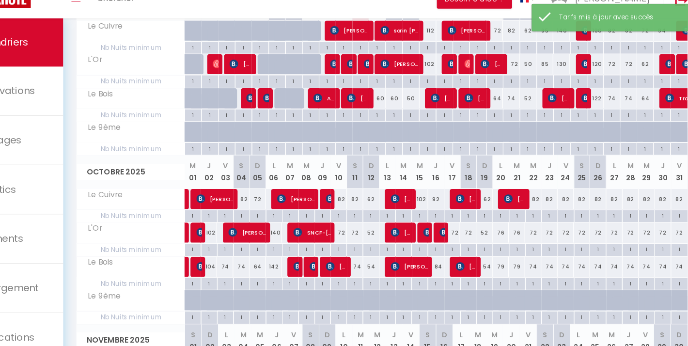
scroll to position [170, 0]
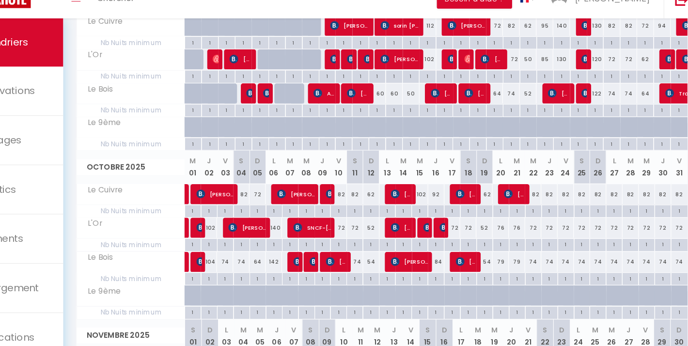
click at [531, 231] on div "72" at bounding box center [538, 240] width 15 height 18
type input "72"
type input "Mer 22 Octobre 2025"
type input "Jeu 23 Octobre 2025"
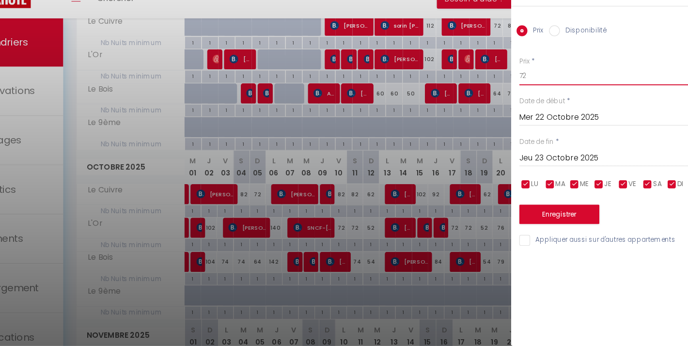
click at [526, 95] on input "72" at bounding box center [607, 103] width 162 height 17
type input "77"
click at [526, 220] on button "Enregistrer" at bounding box center [562, 228] width 72 height 17
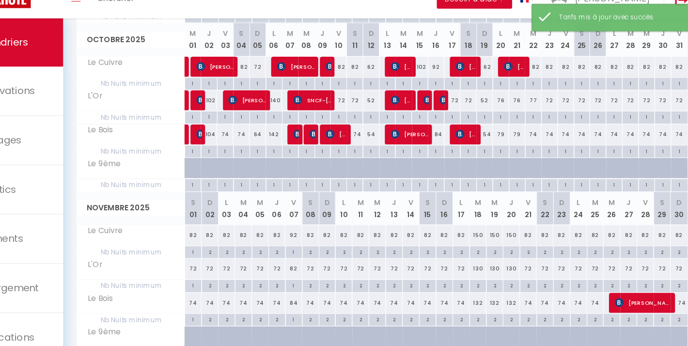
scroll to position [286, 0]
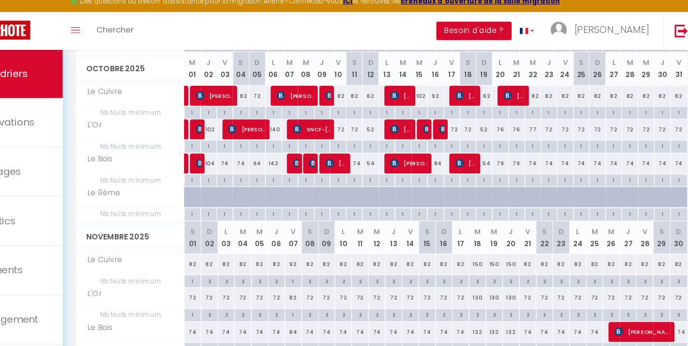
click at [531, 145] on div "74" at bounding box center [538, 154] width 15 height 18
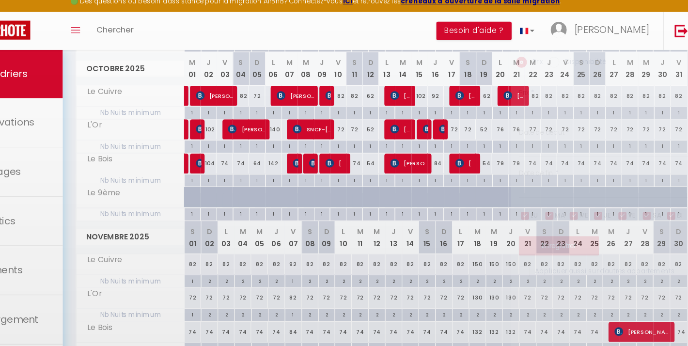
type input "74"
type input "Mer 22 Octobre 2025"
type input "Jeu 23 Octobre 2025"
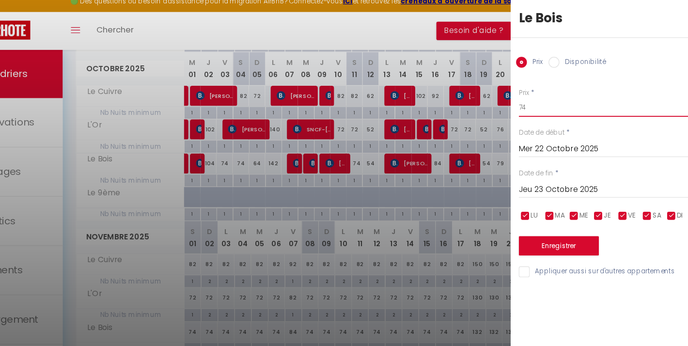
click at [526, 97] on input "74" at bounding box center [607, 103] width 162 height 17
type input "7"
type input "80"
click at [526, 220] on button "Enregistrer" at bounding box center [562, 228] width 72 height 17
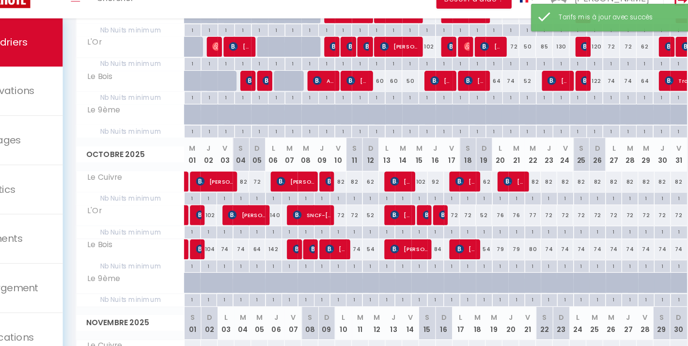
scroll to position [183, 0]
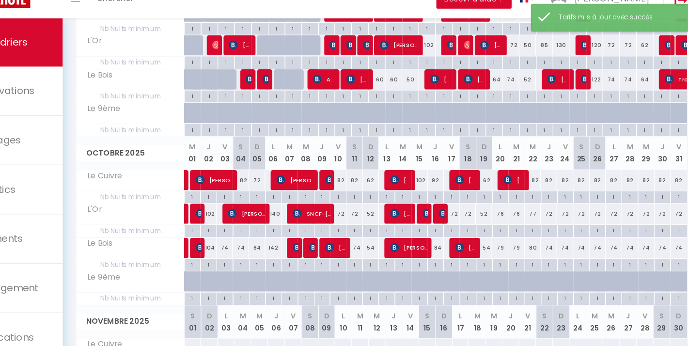
click at [531, 189] on div "82" at bounding box center [538, 198] width 15 height 18
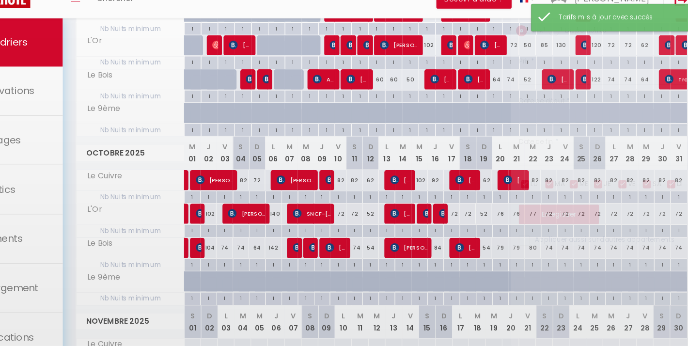
type input "82"
type input "Mer 22 Octobre 2025"
type input "Jeu 23 Octobre 2025"
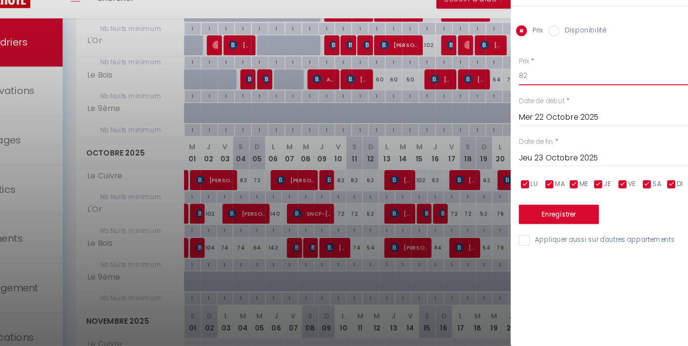
click at [526, 95] on input "82" at bounding box center [607, 103] width 162 height 17
type input "8"
type input "90"
click at [526, 220] on button "Enregistrer" at bounding box center [562, 228] width 72 height 17
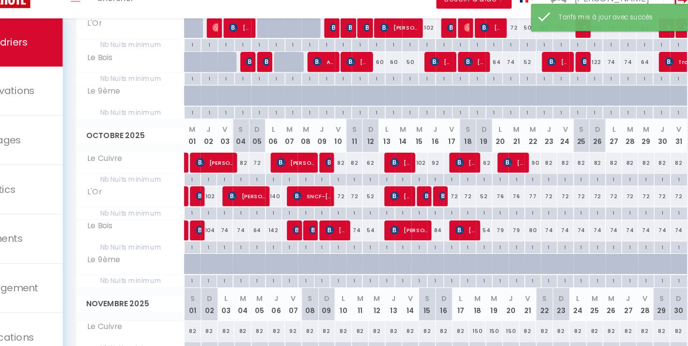
scroll to position [204, 0]
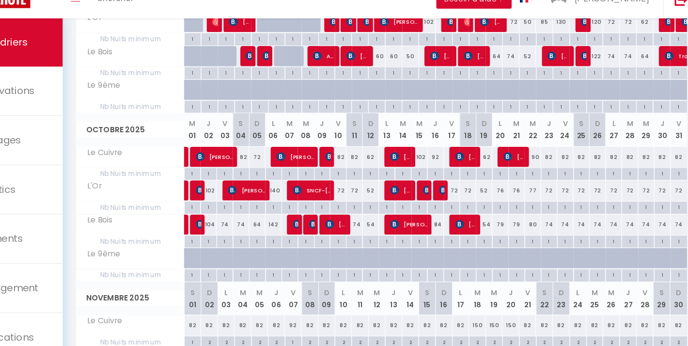
click at [560, 168] on div "82" at bounding box center [567, 177] width 15 height 18
type input "82"
type input "Ven 24 Octobre 2025"
type input "[PERSON_NAME] 25 Octobre 2025"
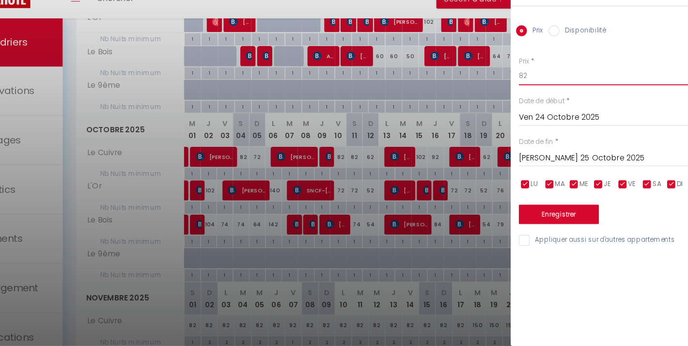
click at [526, 95] on input "82" at bounding box center [607, 103] width 162 height 17
type input "72"
click at [526, 220] on button "Enregistrer" at bounding box center [562, 228] width 72 height 17
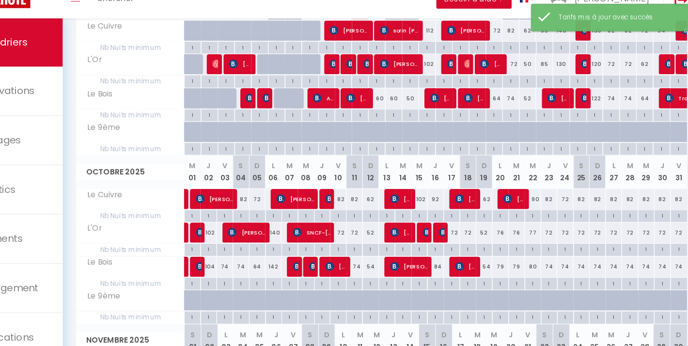
scroll to position [171, 0]
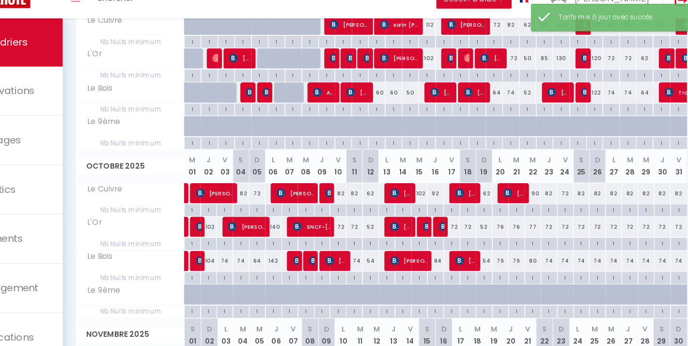
click at [560, 230] on div "72" at bounding box center [567, 239] width 15 height 18
type input "72"
type input "Ven 24 Octobre 2025"
type input "[PERSON_NAME] 25 Octobre 2025"
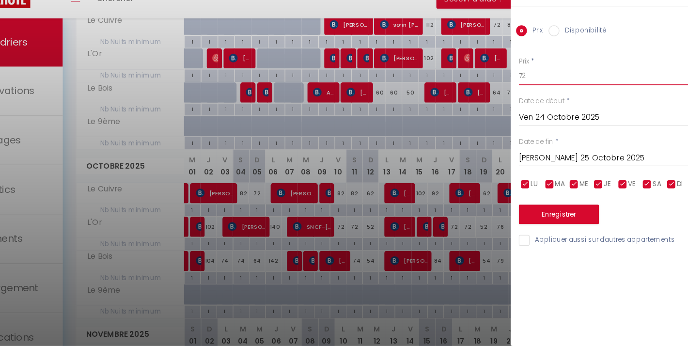
click at [526, 95] on input "72" at bounding box center [607, 103] width 162 height 17
type input "62"
click at [526, 220] on button "Enregistrer" at bounding box center [562, 228] width 72 height 17
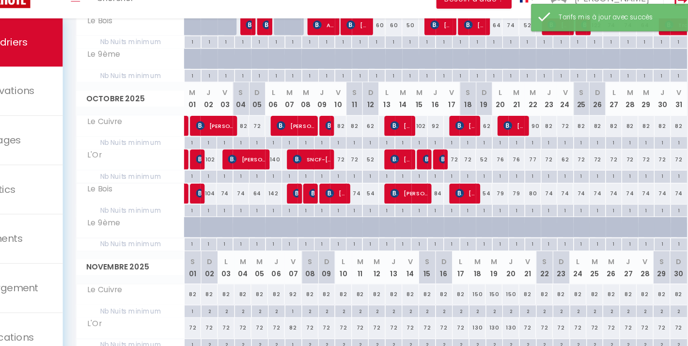
scroll to position [242, 0]
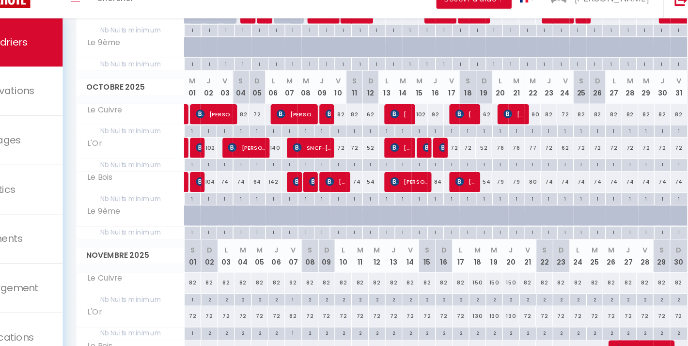
click at [560, 190] on div "74" at bounding box center [567, 199] width 15 height 18
type input "74"
type input "Ven 24 Octobre 2025"
type input "[PERSON_NAME] 25 Octobre 2025"
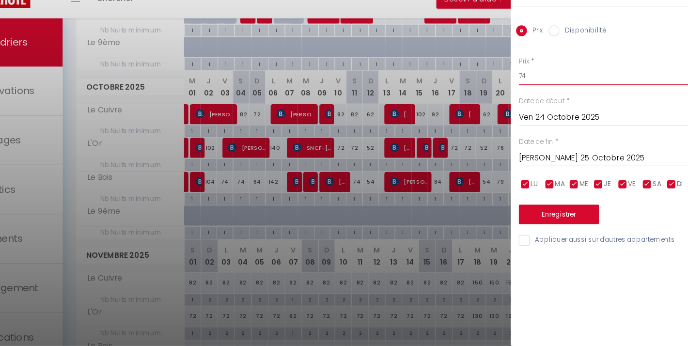
click at [526, 95] on input "74" at bounding box center [607, 103] width 162 height 17
type input "64"
click at [526, 220] on button "Enregistrer" at bounding box center [562, 228] width 72 height 17
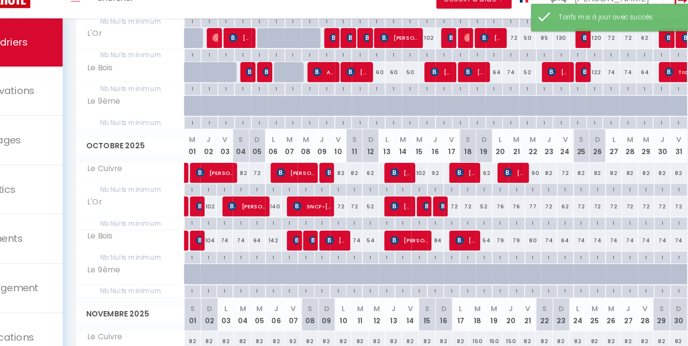
scroll to position [194, 0]
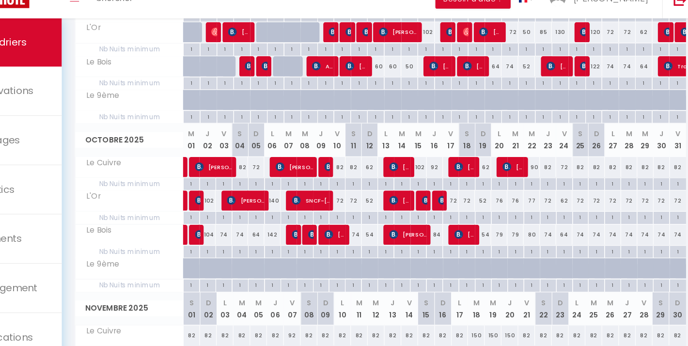
click at [589, 207] on div "72" at bounding box center [596, 216] width 15 height 18
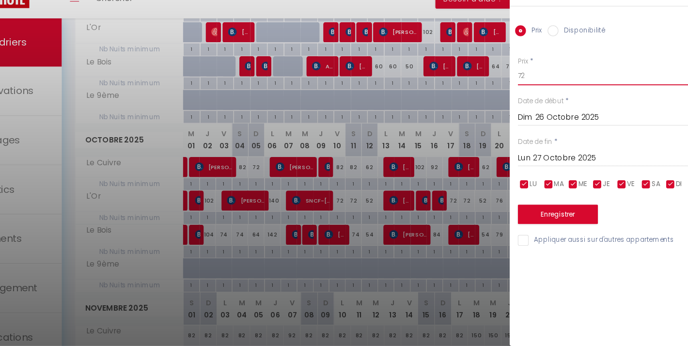
click at [526, 95] on input "72" at bounding box center [607, 103] width 162 height 17
click at [526, 220] on button "Enregistrer" at bounding box center [562, 228] width 72 height 17
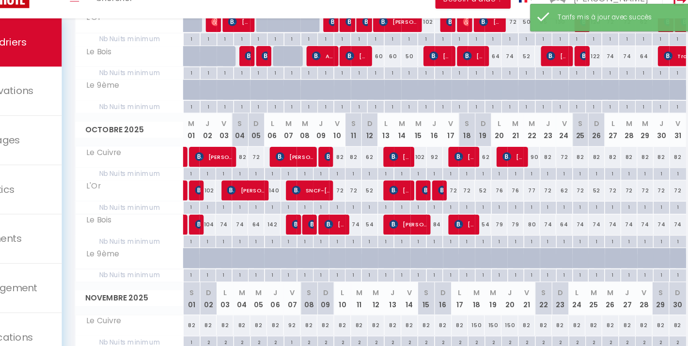
scroll to position [205, 0]
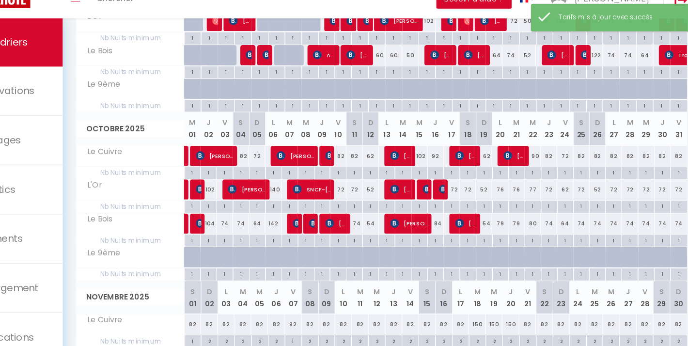
click at [589, 227] on div "74" at bounding box center [596, 236] width 15 height 18
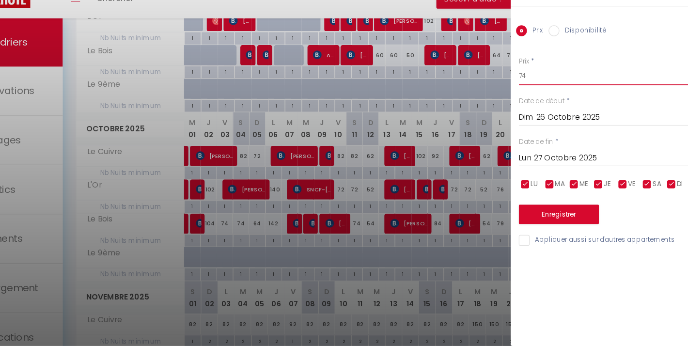
click at [526, 95] on input "74" at bounding box center [607, 103] width 162 height 17
click at [526, 220] on button "Enregistrer" at bounding box center [562, 228] width 72 height 17
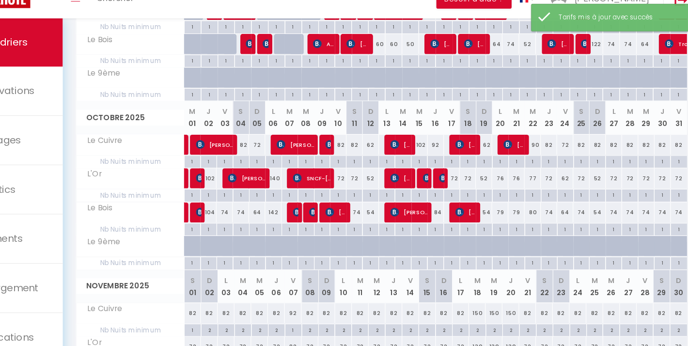
scroll to position [215, 0]
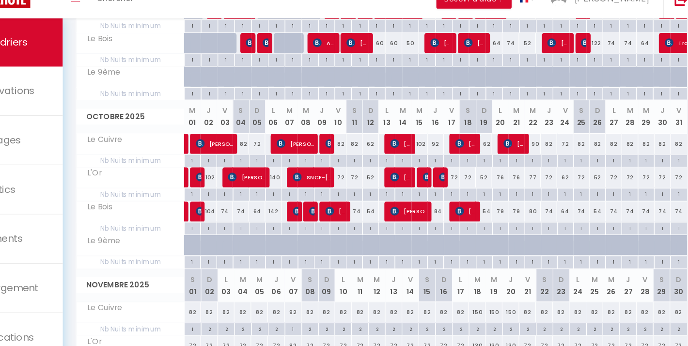
click at [589, 156] on div "82" at bounding box center [596, 165] width 15 height 18
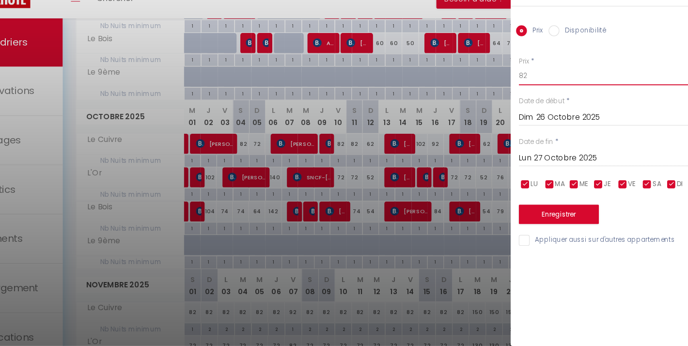
click at [526, 95] on input "82" at bounding box center [607, 103] width 162 height 17
click at [526, 220] on button "Enregistrer" at bounding box center [562, 228] width 72 height 17
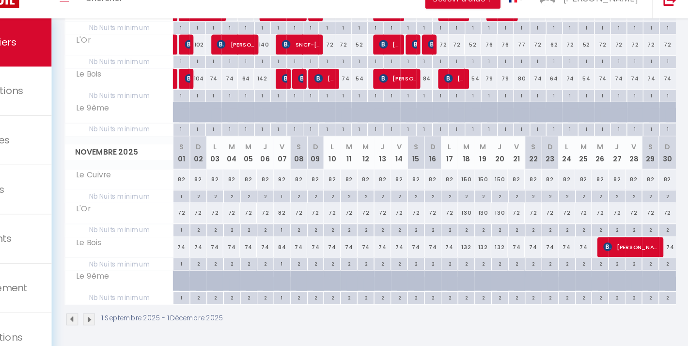
scroll to position [333, 0]
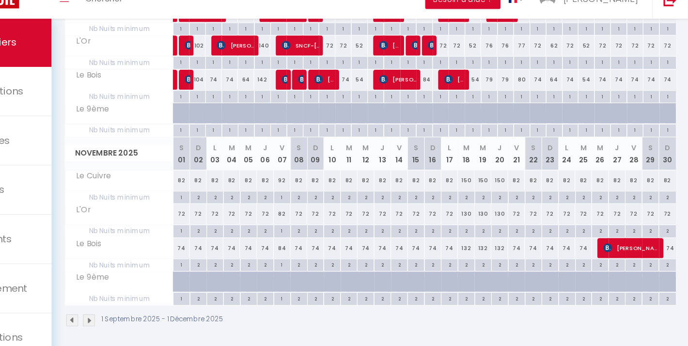
click at [146, 317] on img at bounding box center [151, 322] width 11 height 11
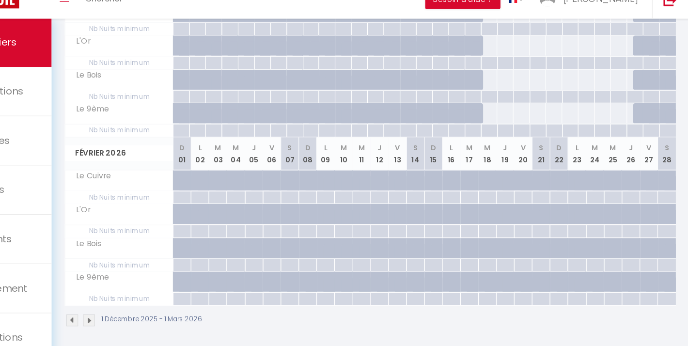
scroll to position [52, 0]
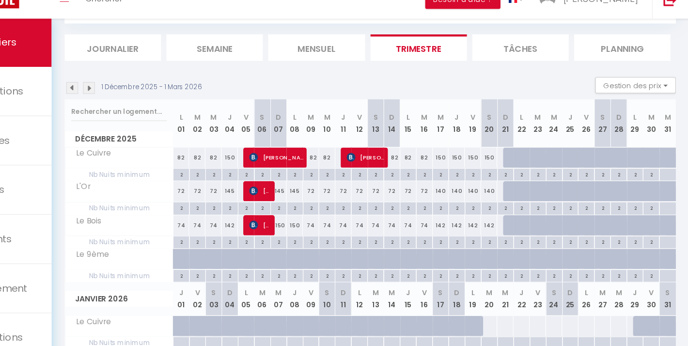
click at [295, 203] on img at bounding box center [299, 207] width 8 height 8
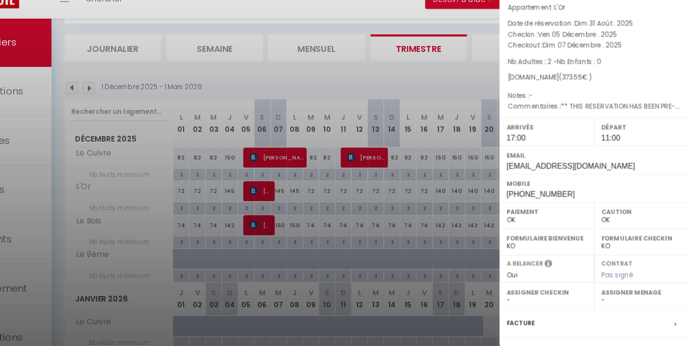
click at [243, 75] on div at bounding box center [344, 173] width 688 height 346
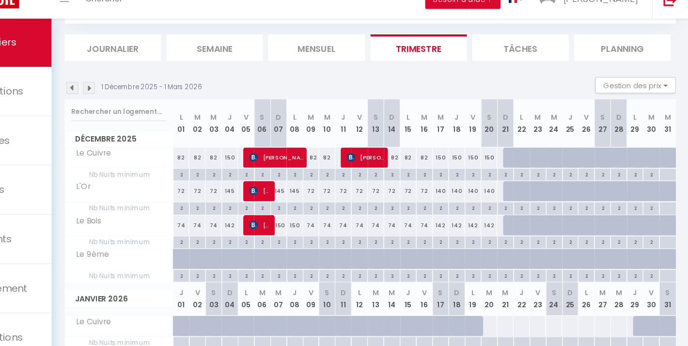
click at [295, 168] on span "[PERSON_NAME]" at bounding box center [319, 177] width 48 height 18
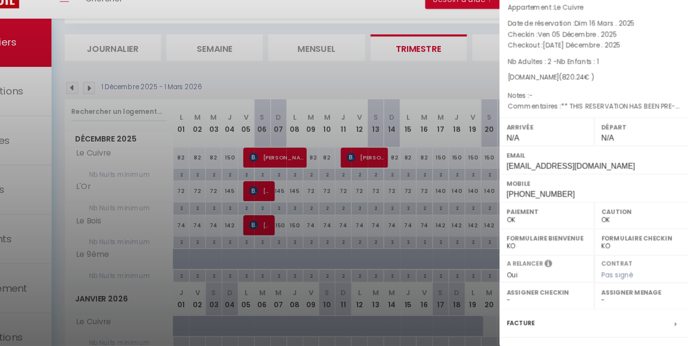
click at [240, 63] on div at bounding box center [344, 173] width 688 height 346
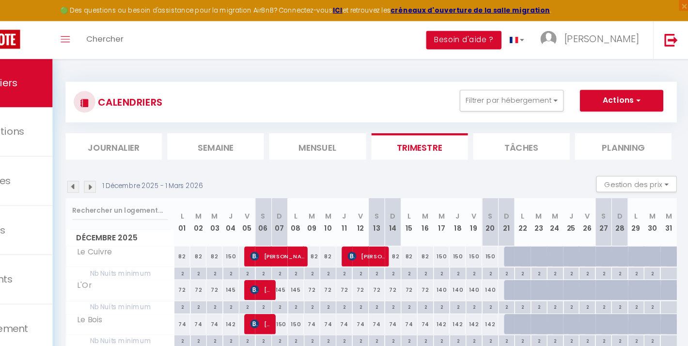
scroll to position [0, 0]
